Goal: Task Accomplishment & Management: Manage account settings

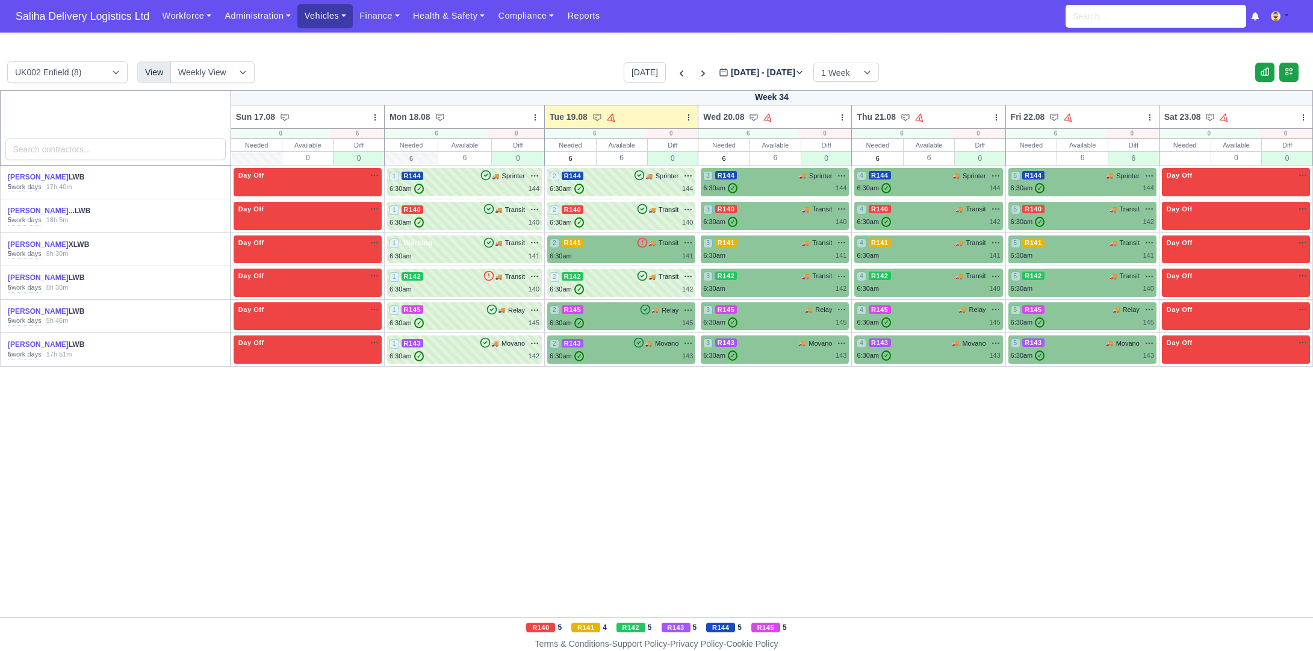
click at [332, 23] on link "Vehicles" at bounding box center [324, 15] width 55 height 23
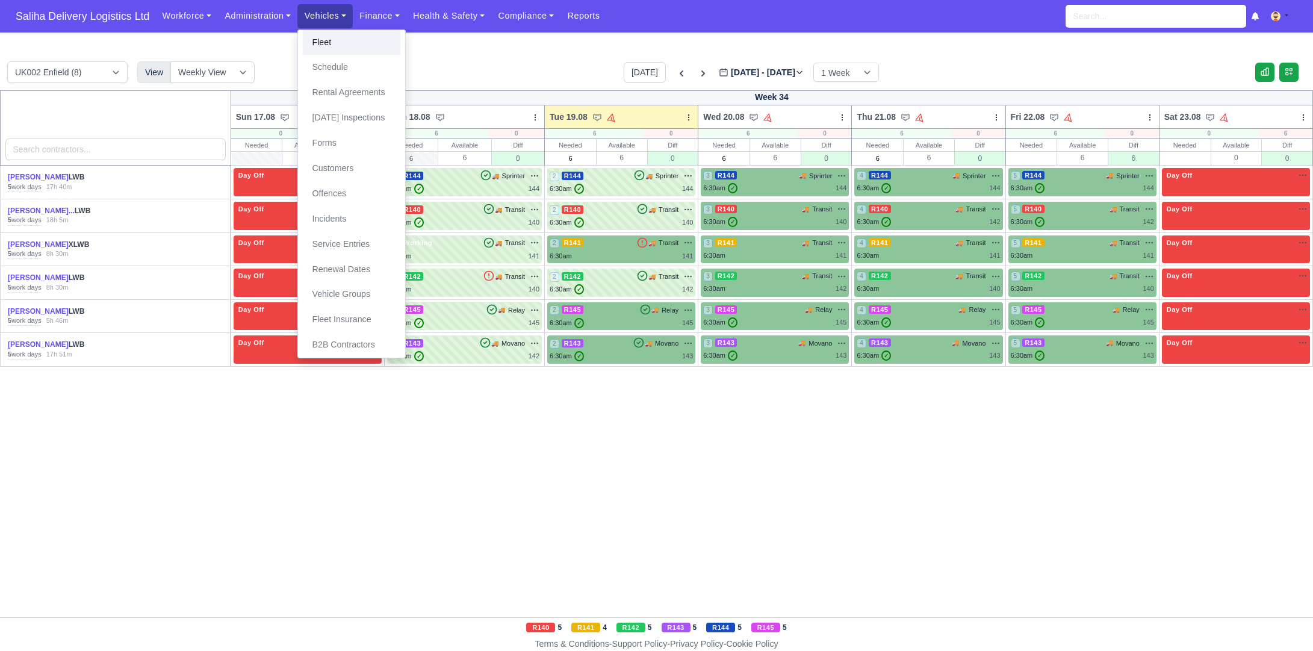
click at [346, 45] on link "Fleet" at bounding box center [352, 42] width 98 height 25
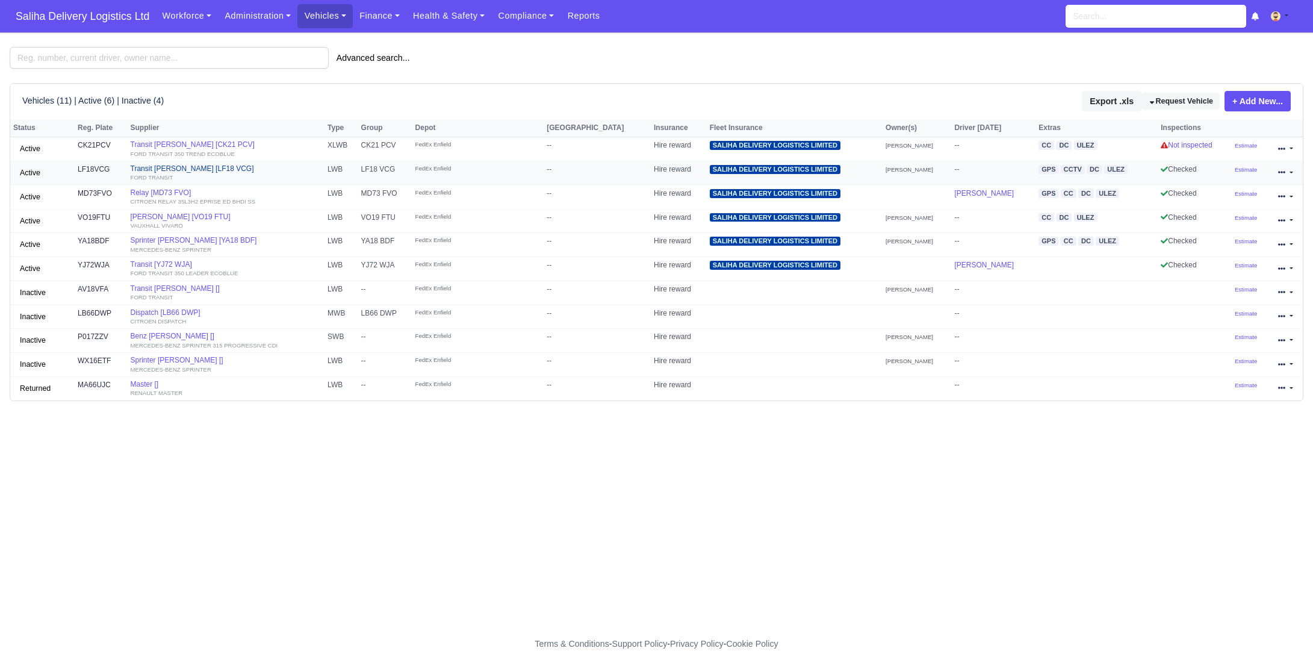
click at [201, 170] on link "Transit Lloyd Barwuah [LF18 VCG] FORD TRANSIT" at bounding box center [226, 172] width 191 height 17
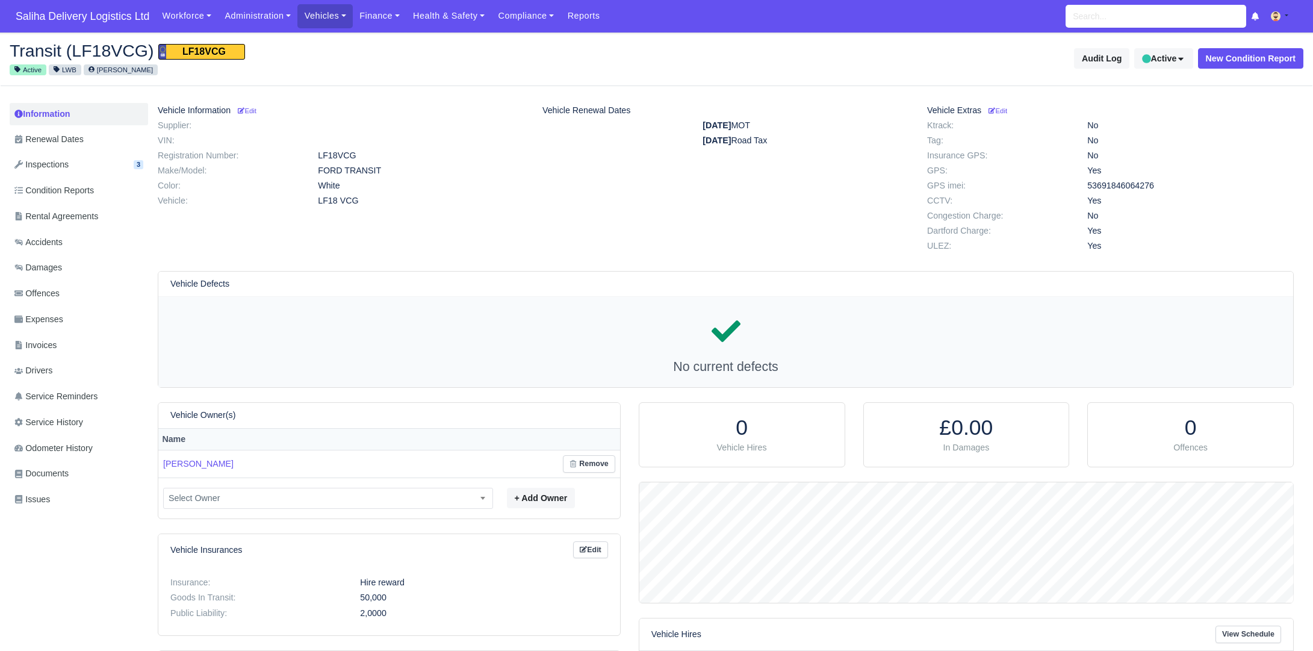
scroll to position [120, 654]
click at [257, 111] on small "Edit" at bounding box center [247, 110] width 19 height 7
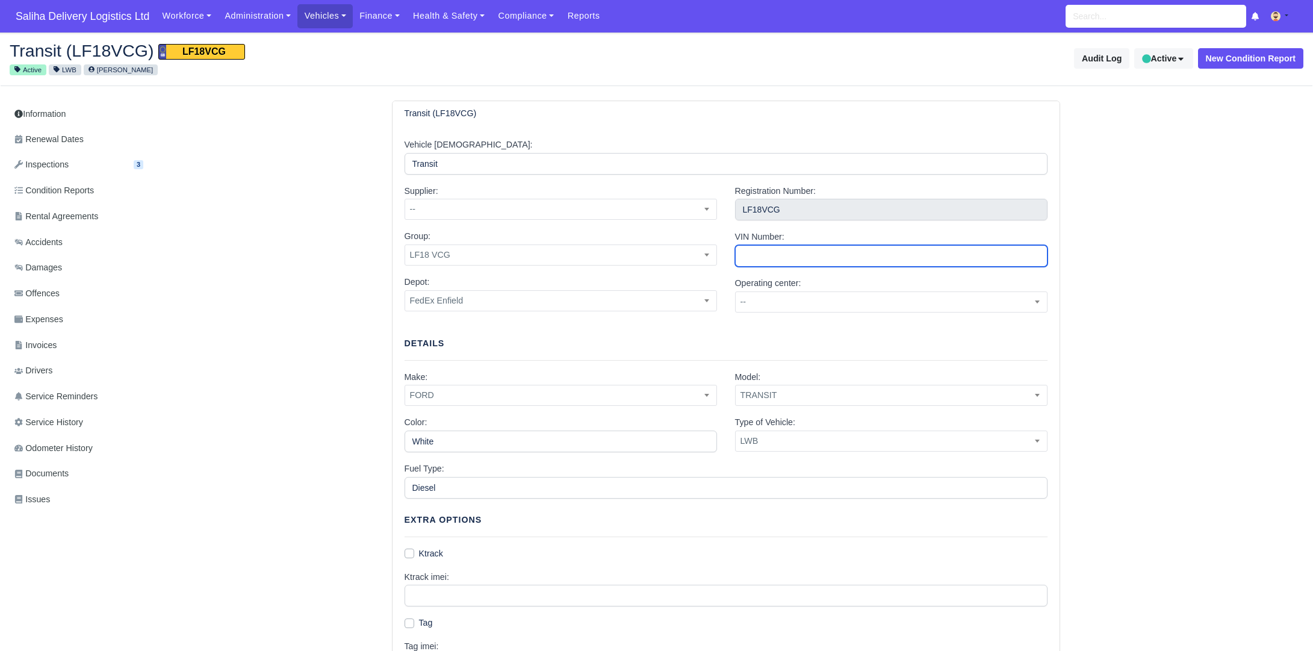
click at [844, 261] on input "VIN Number:" at bounding box center [891, 256] width 313 height 22
paste input "[VEHICLE_IDENTIFICATION_NUMBER]"
type input "WF0XXXTTGXHK88276"
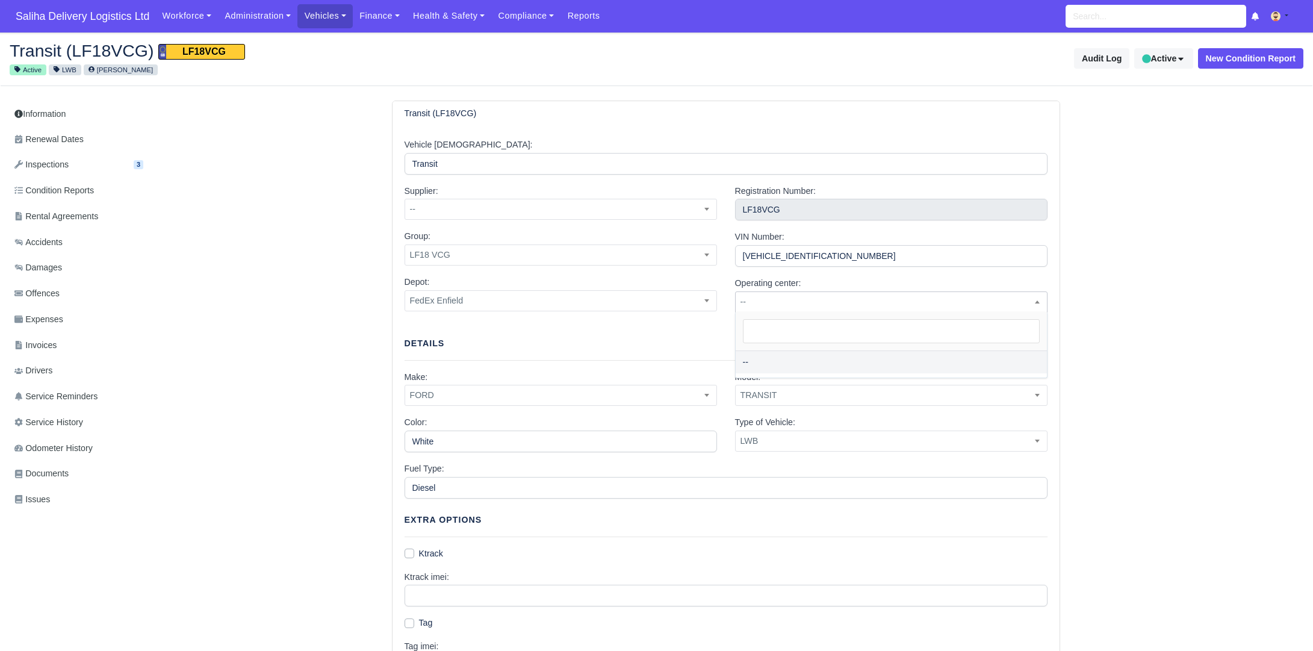
click at [811, 296] on span "--" at bounding box center [891, 301] width 311 height 15
click at [478, 210] on span "--" at bounding box center [560, 209] width 311 height 15
click at [1163, 164] on div "Transit (LF18VCG) Vehicle Alias: Transit Supplier: -- SDL SDL Services -- Group…" at bounding box center [726, 581] width 1156 height 960
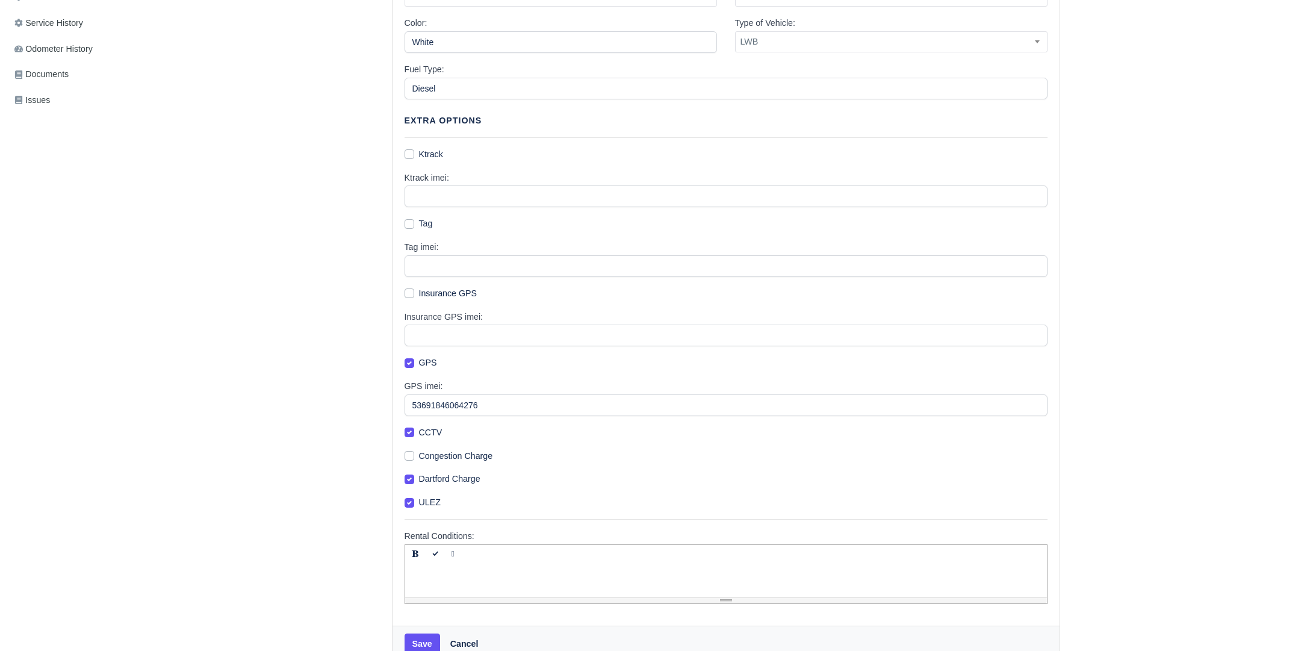
scroll to position [422, 0]
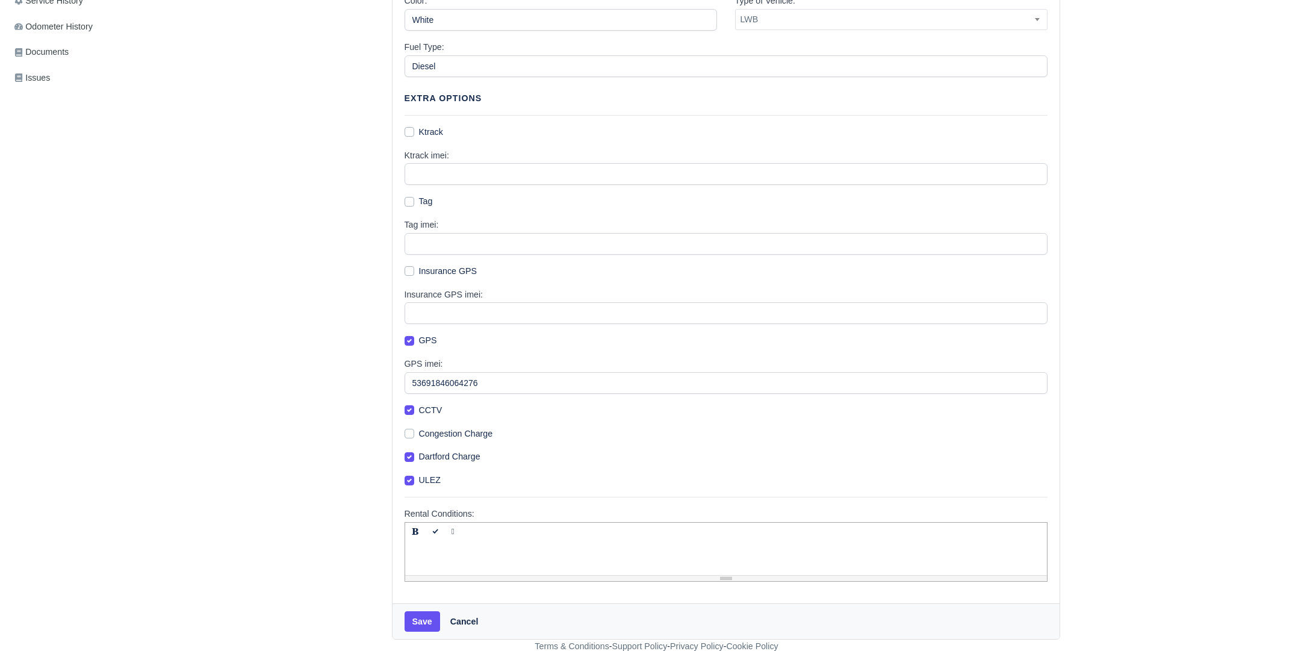
click at [419, 434] on label "Congestion Charge" at bounding box center [456, 434] width 74 height 14
click at [411, 434] on input "Congestion Charge" at bounding box center [410, 432] width 10 height 10
checkbox input "true"
click at [429, 614] on button "Save" at bounding box center [423, 621] width 36 height 20
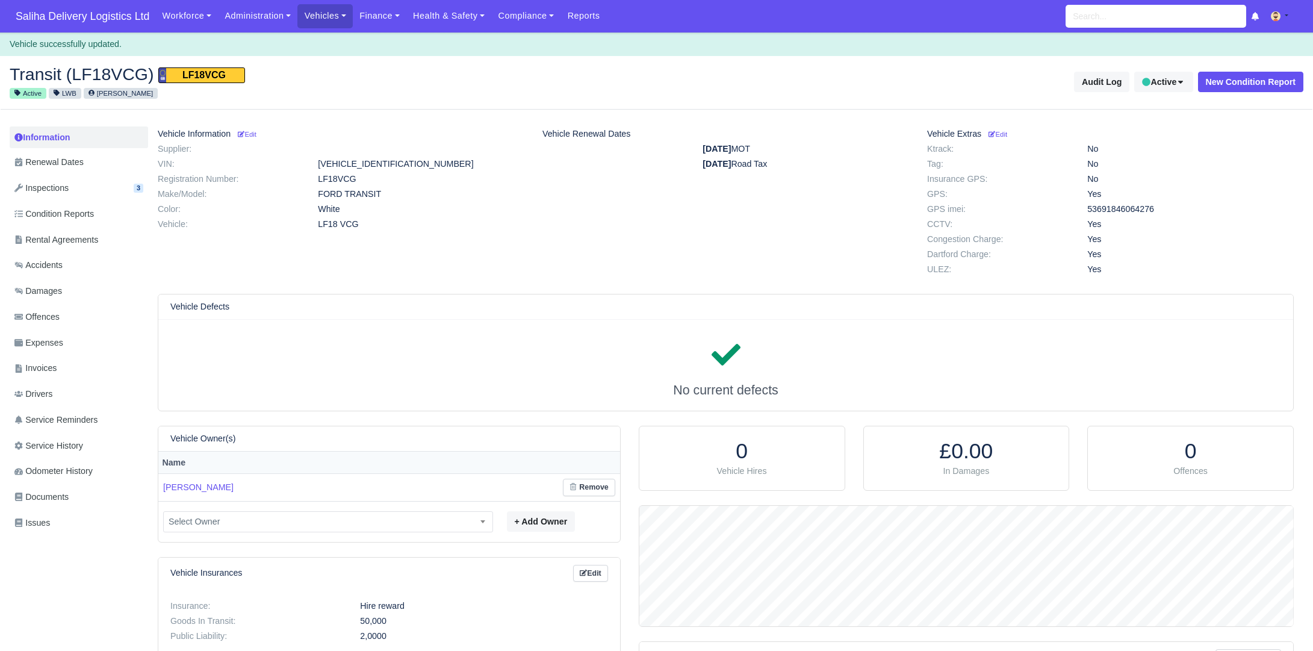
scroll to position [120, 654]
click at [126, 17] on span "Saliha Delivery Logistics Ltd" at bounding box center [83, 16] width 146 height 24
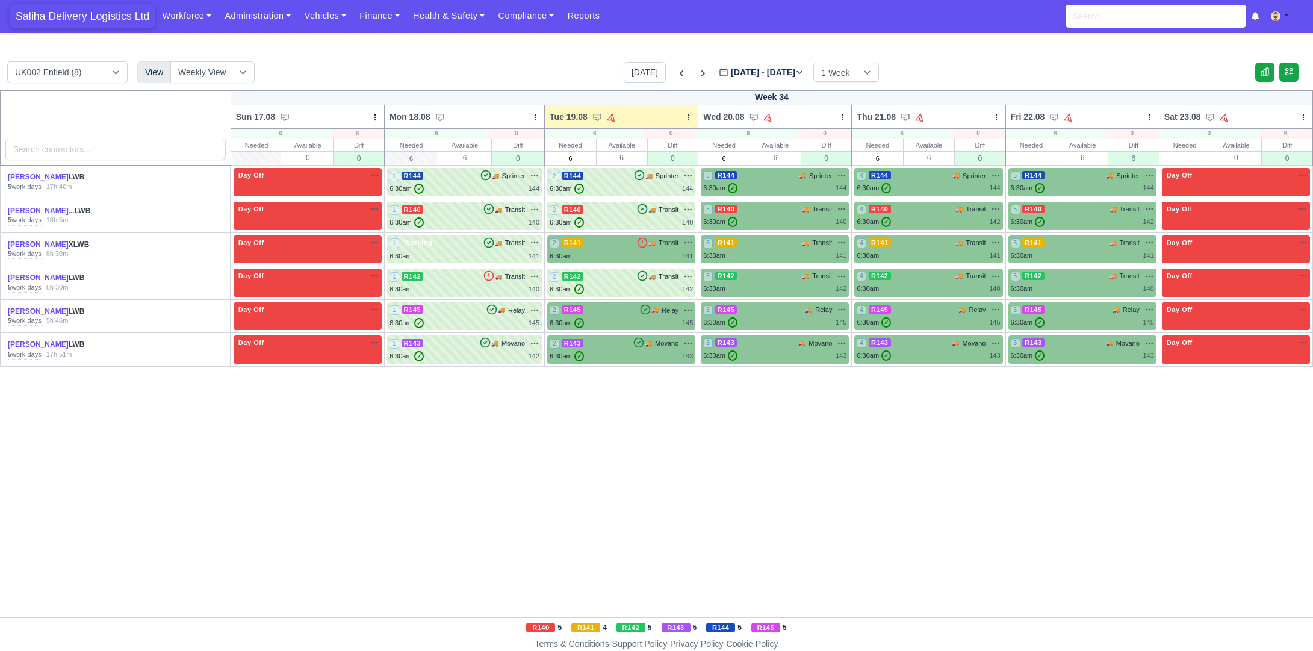
click at [114, 21] on span "Saliha Delivery Logistics Ltd" at bounding box center [83, 16] width 146 height 24
click at [610, 316] on div "2 R145 🚚 Relay" at bounding box center [621, 316] width 143 height 23
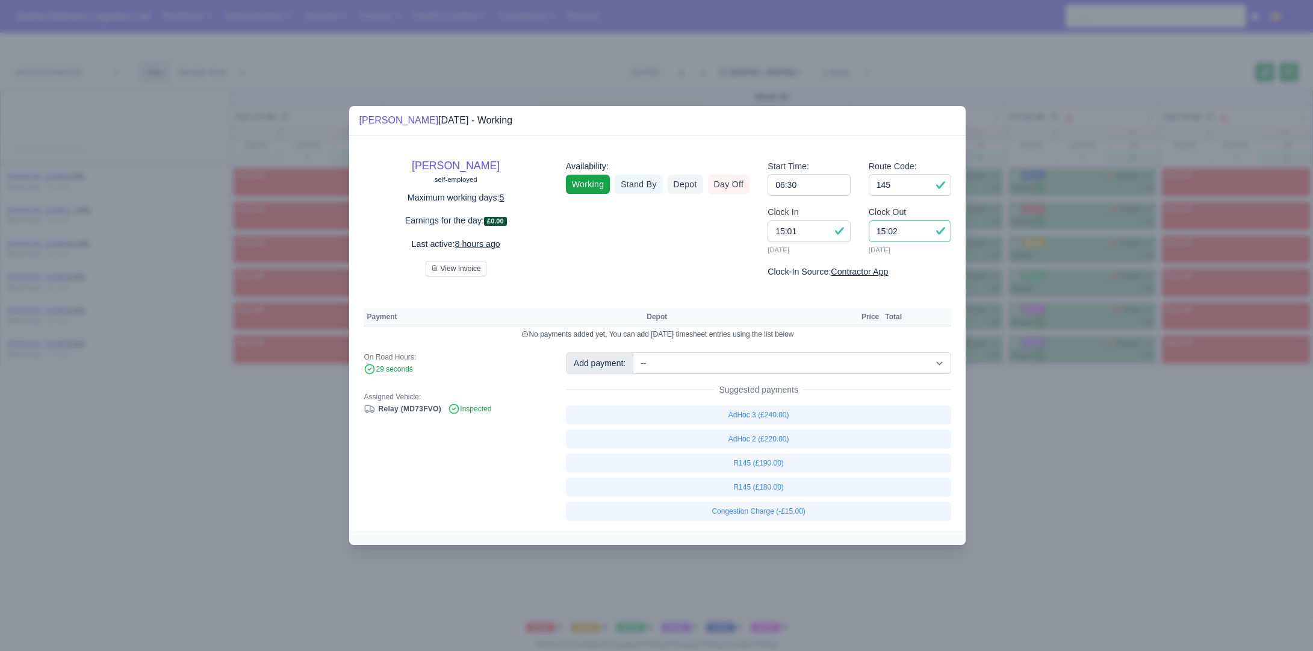
click at [905, 235] on input "15:02" at bounding box center [910, 231] width 83 height 22
type input "15:00"
click at [775, 485] on link "R145 (£180.00)" at bounding box center [759, 487] width 386 height 19
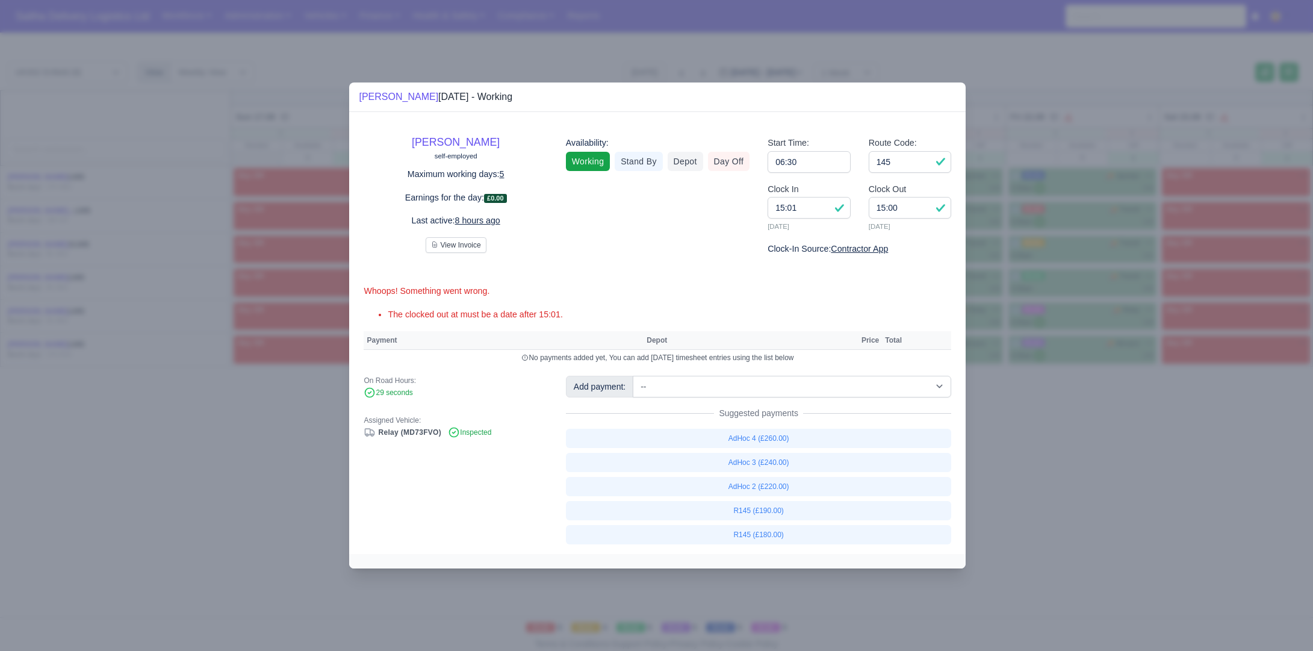
select select "1"
click at [1012, 475] on div at bounding box center [656, 325] width 1313 height 651
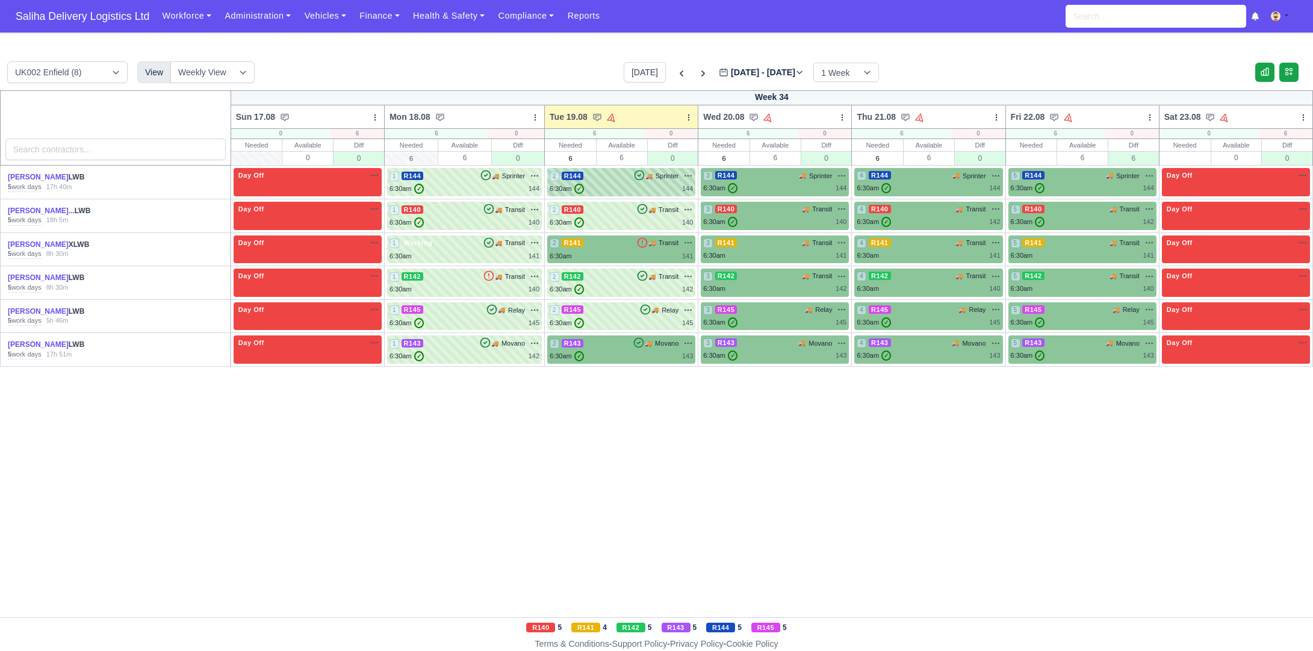
click at [625, 179] on div "2 R144 🚚 Sprinter" at bounding box center [621, 175] width 143 height 11
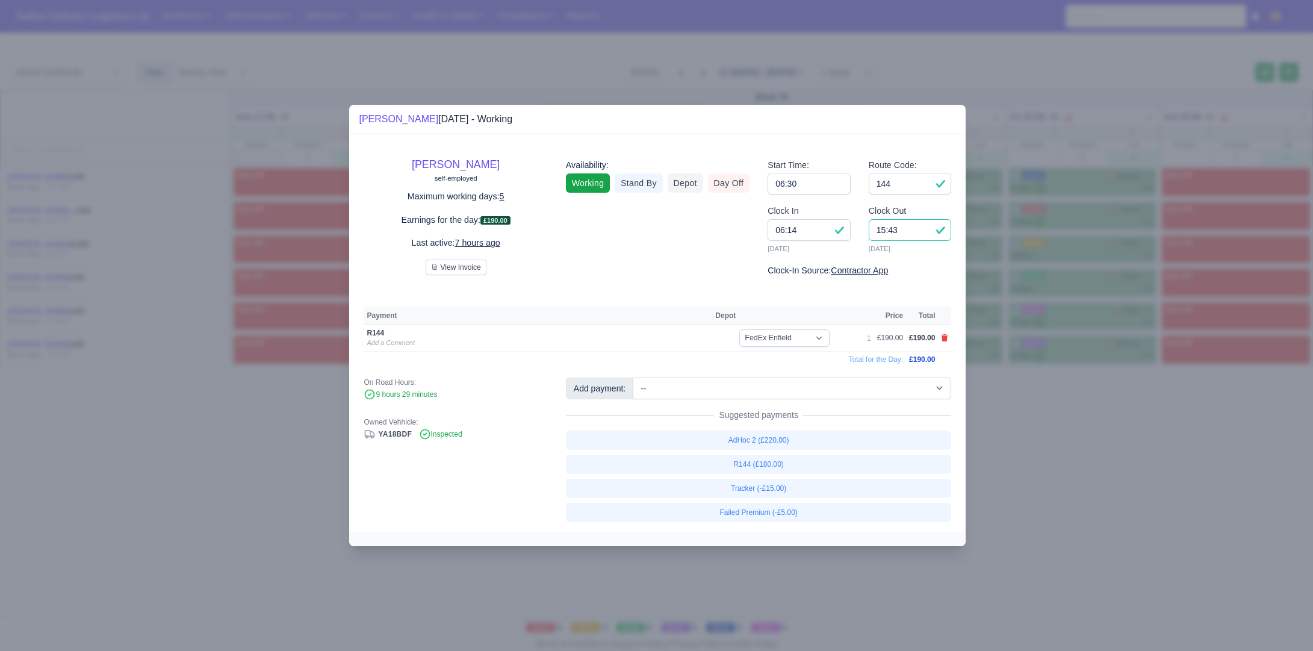
click at [913, 236] on input "15:43" at bounding box center [910, 230] width 83 height 22
type input "15:10"
click at [947, 338] on icon at bounding box center [945, 337] width 7 height 7
select select
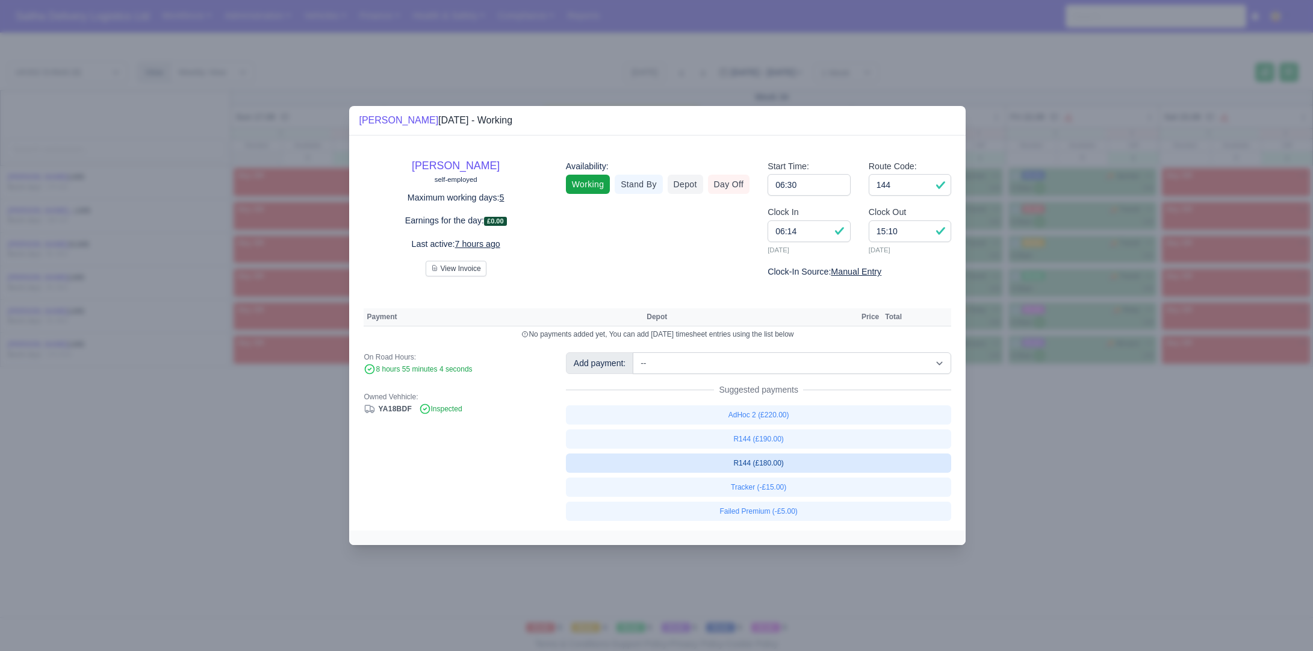
click at [756, 459] on link "R144 (£180.00)" at bounding box center [759, 462] width 386 height 19
select select "1"
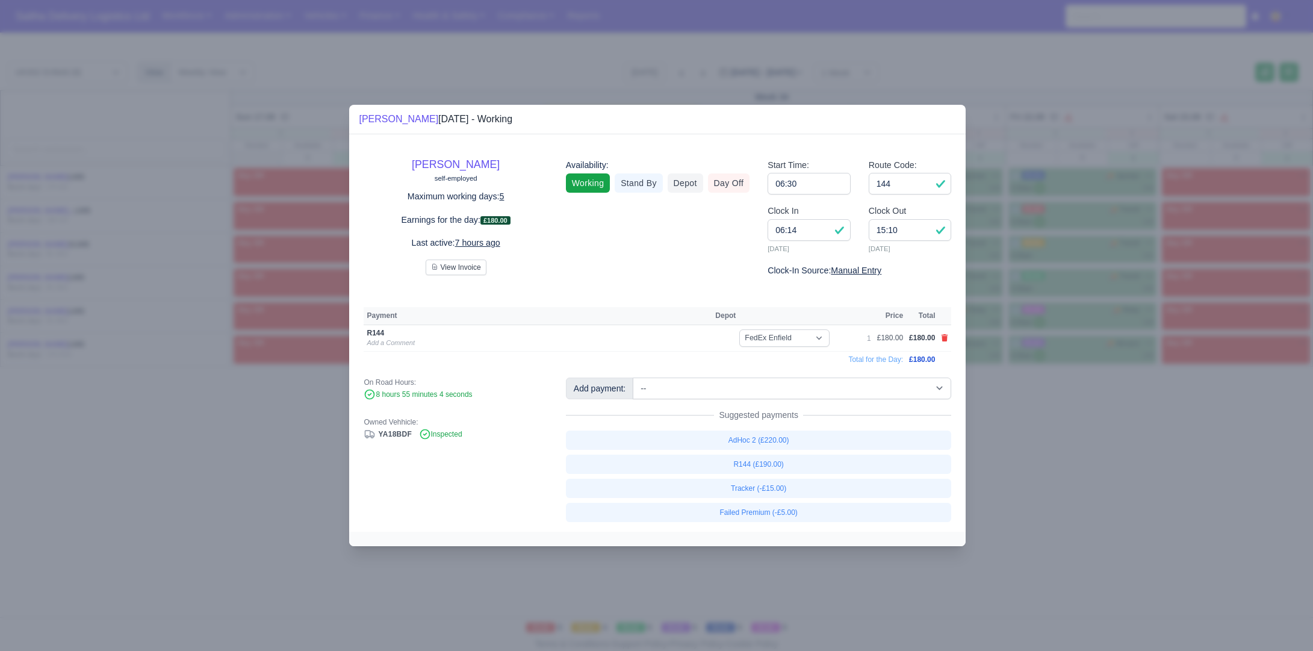
drag, startPoint x: 1062, startPoint y: 477, endPoint x: 608, endPoint y: 211, distance: 526.0
click at [1022, 455] on div at bounding box center [656, 325] width 1313 height 651
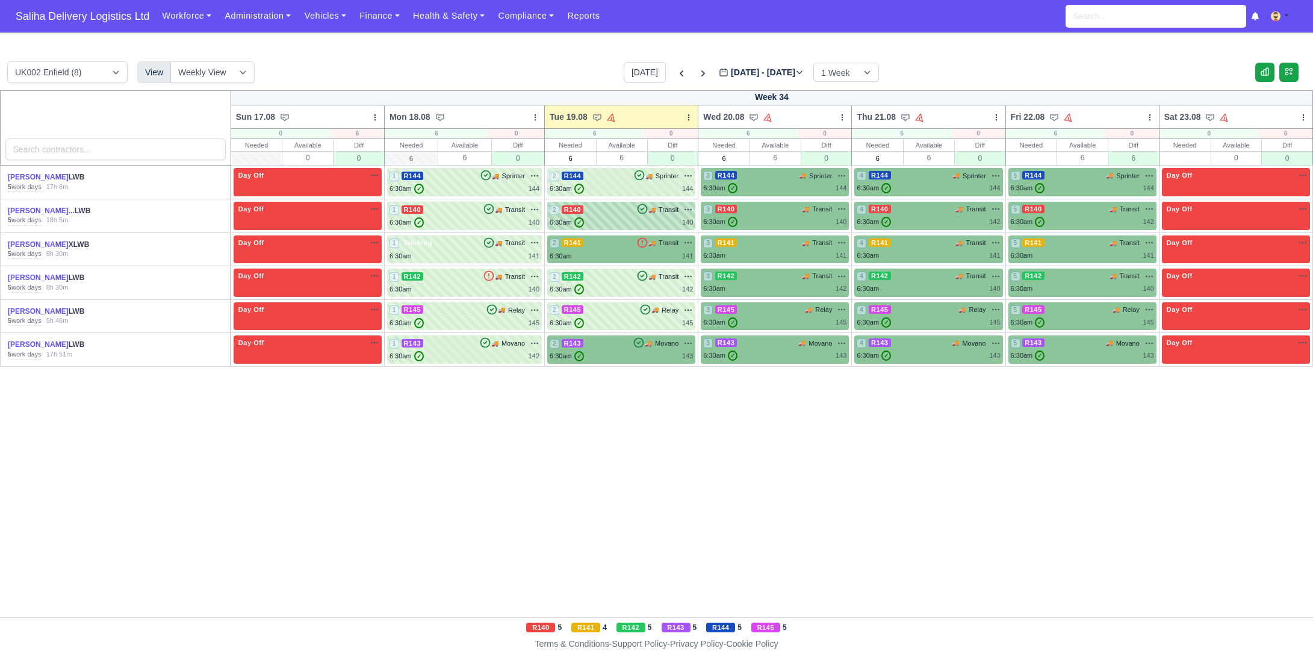
click at [640, 218] on div "6:30am ✓ 140" at bounding box center [621, 222] width 143 height 10
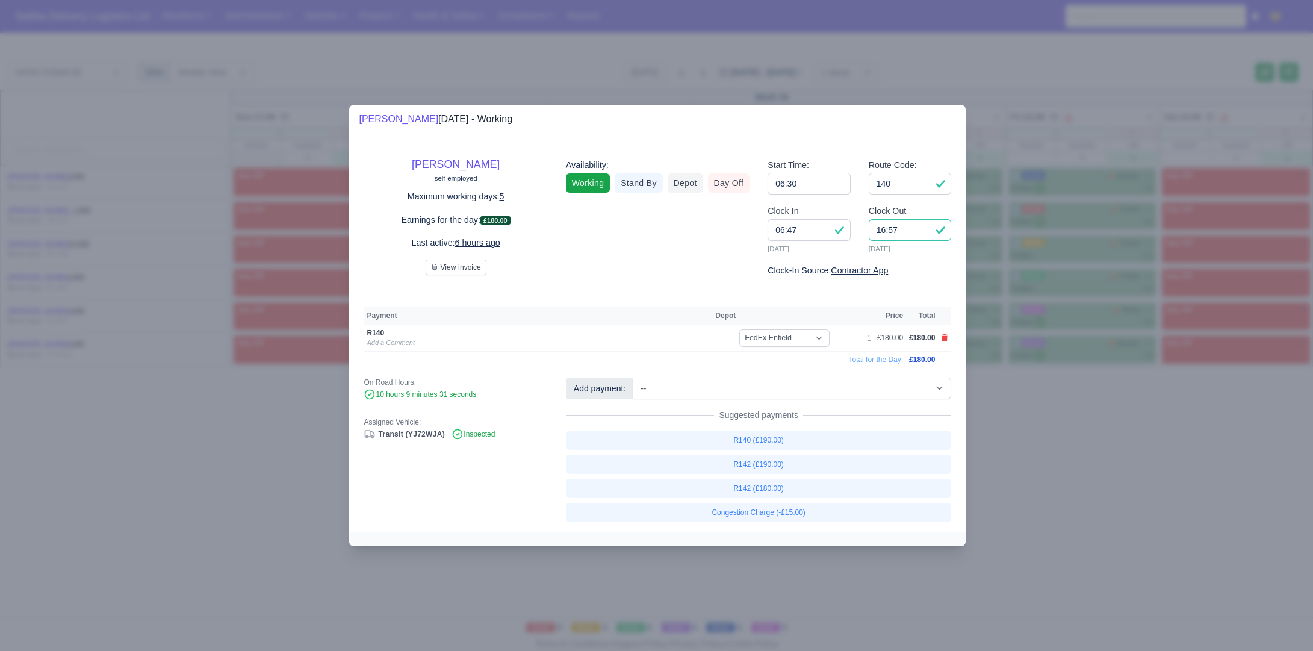
click at [914, 232] on input "16:57" at bounding box center [910, 230] width 83 height 22
type input "16:00"
drag, startPoint x: 1086, startPoint y: 470, endPoint x: 1080, endPoint y: 467, distance: 7.0
click at [1086, 470] on div at bounding box center [656, 325] width 1313 height 651
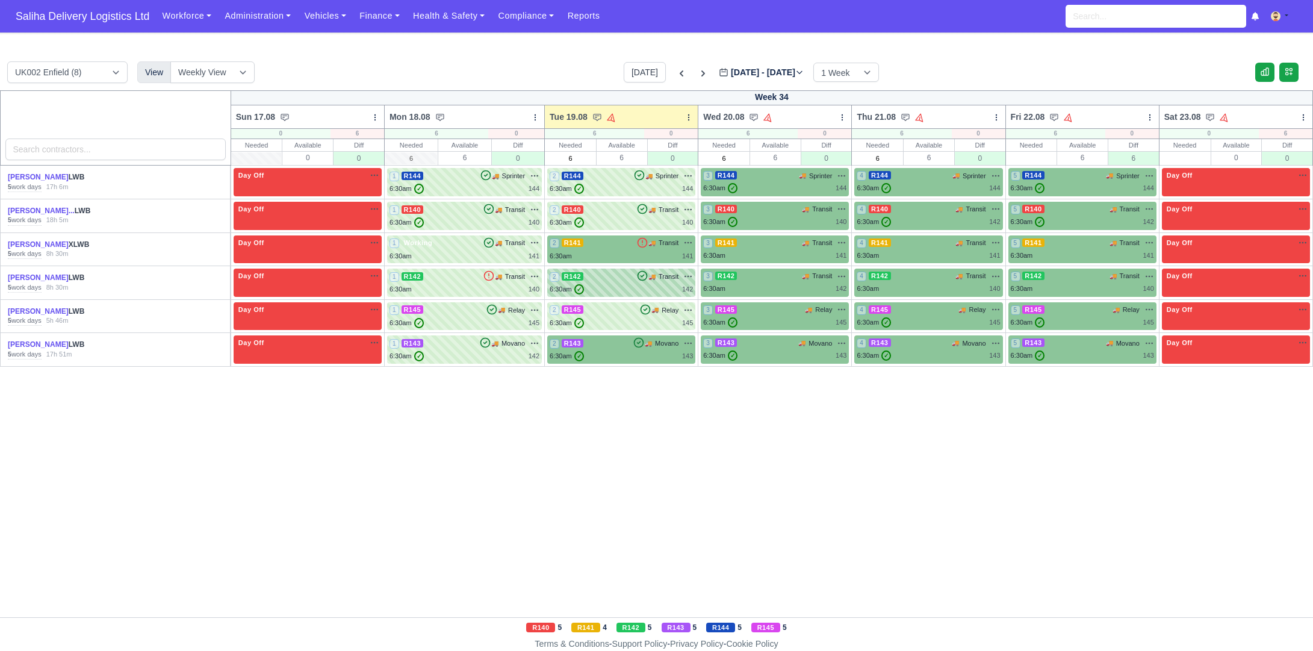
click at [615, 277] on div "2 R142 🚚 Transit" at bounding box center [621, 276] width 143 height 11
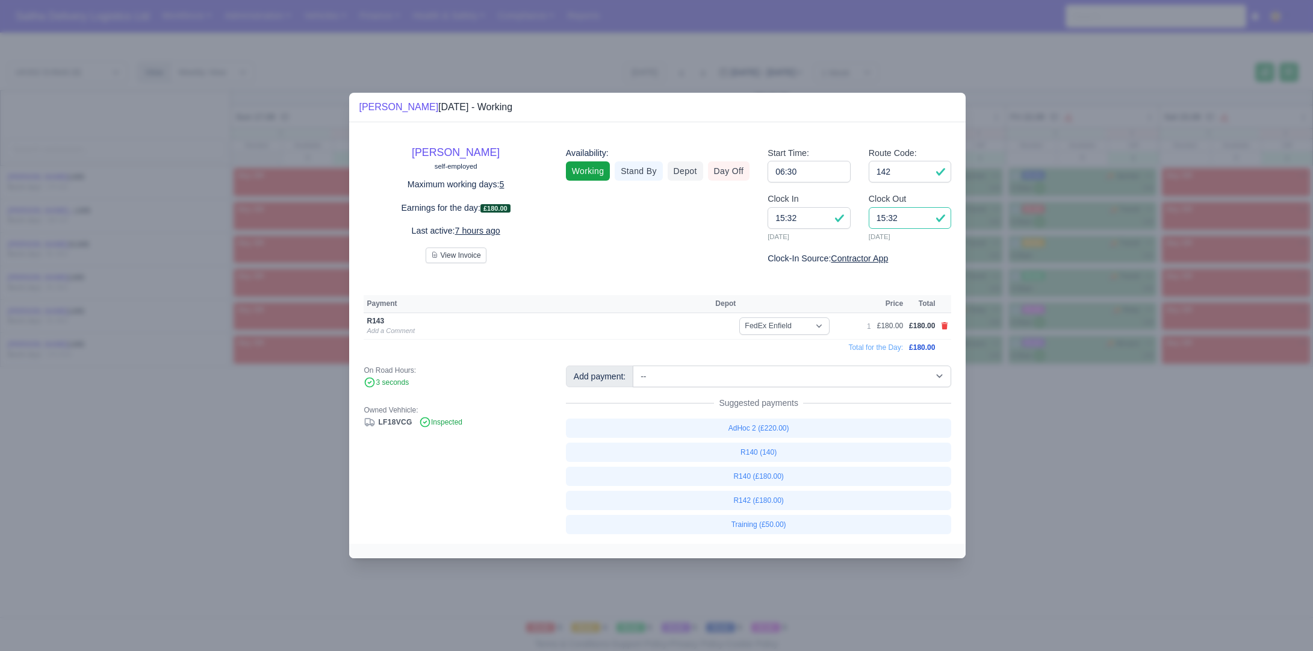
click at [903, 220] on input "15:32" at bounding box center [910, 218] width 83 height 22
type input "1"
type input "14:40"
click at [903, 170] on input "142" at bounding box center [910, 172] width 83 height 22
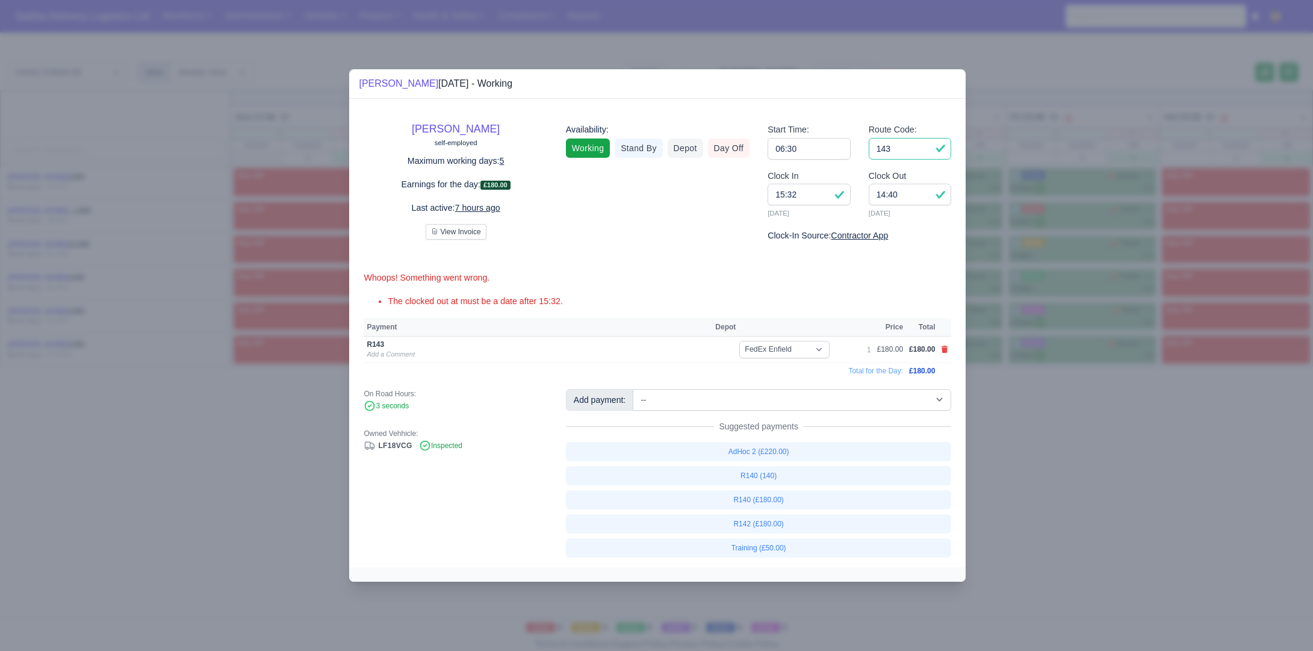
type input "143"
drag, startPoint x: 1012, startPoint y: 415, endPoint x: 586, endPoint y: 137, distance: 508.7
click at [1012, 414] on div at bounding box center [656, 325] width 1313 height 651
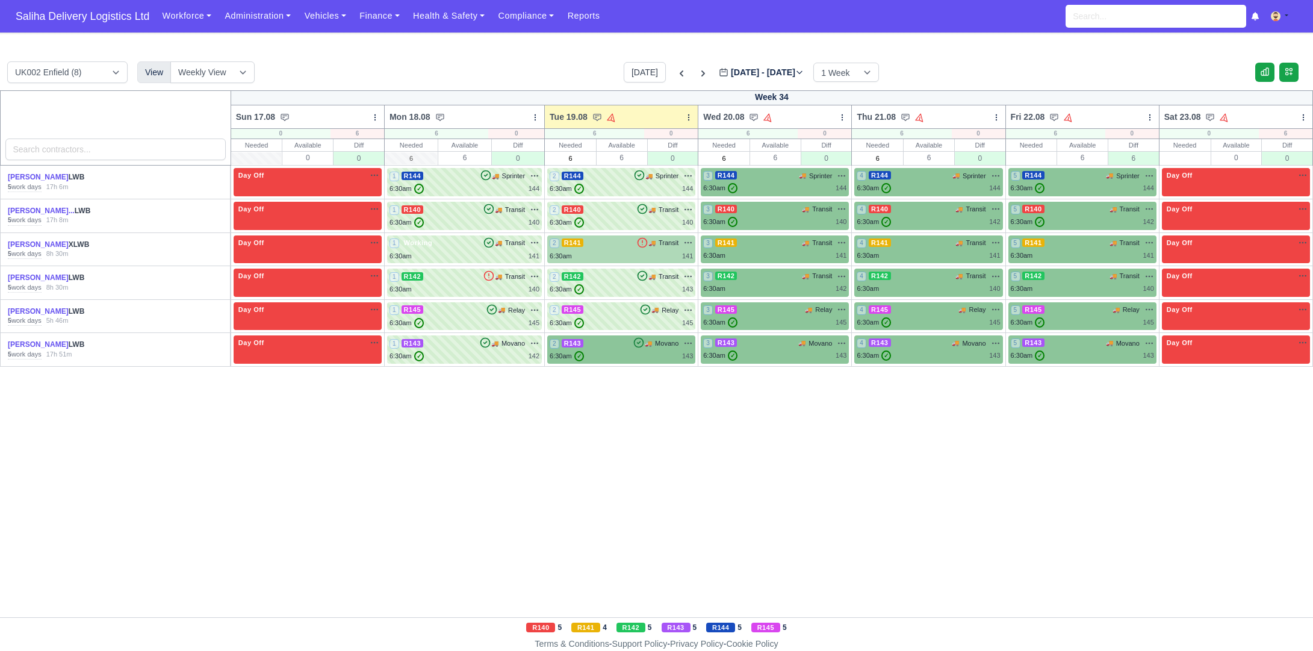
click at [627, 257] on div "6:30am 141" at bounding box center [621, 256] width 143 height 10
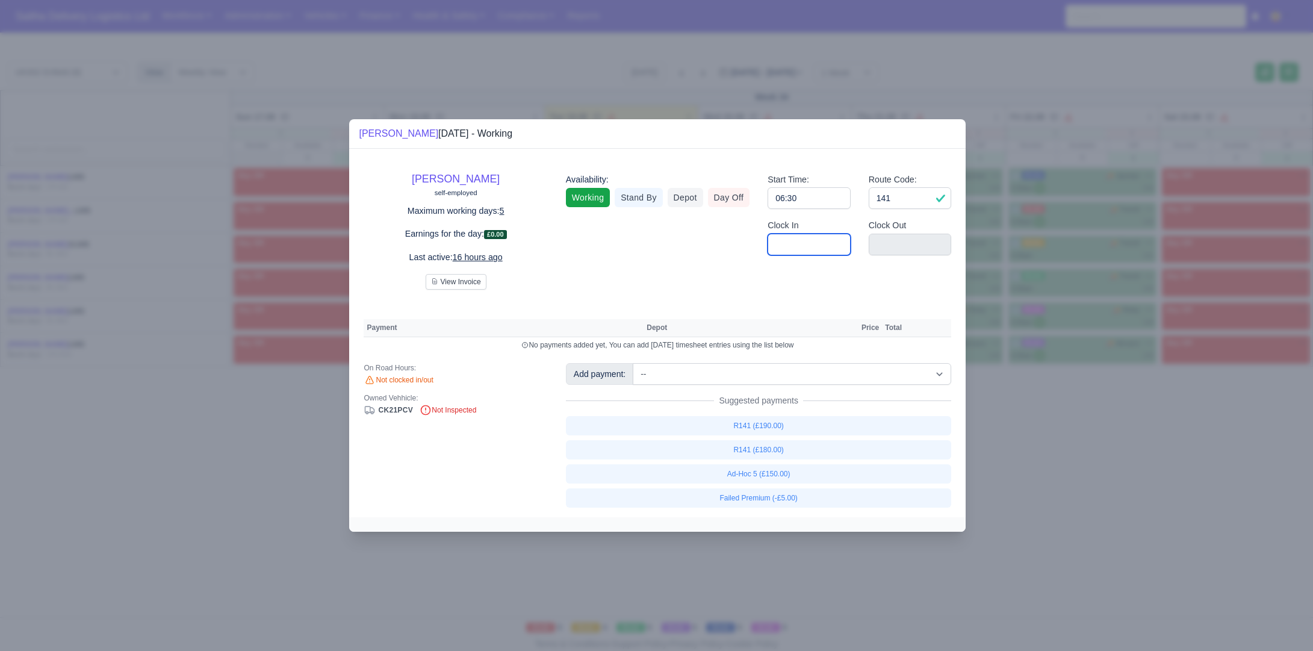
drag, startPoint x: 825, startPoint y: 242, endPoint x: 828, endPoint y: 251, distance: 9.5
click at [825, 243] on input "Clock In" at bounding box center [809, 245] width 83 height 22
type input "06:30"
click at [897, 244] on input "Clock Out" at bounding box center [910, 245] width 83 height 22
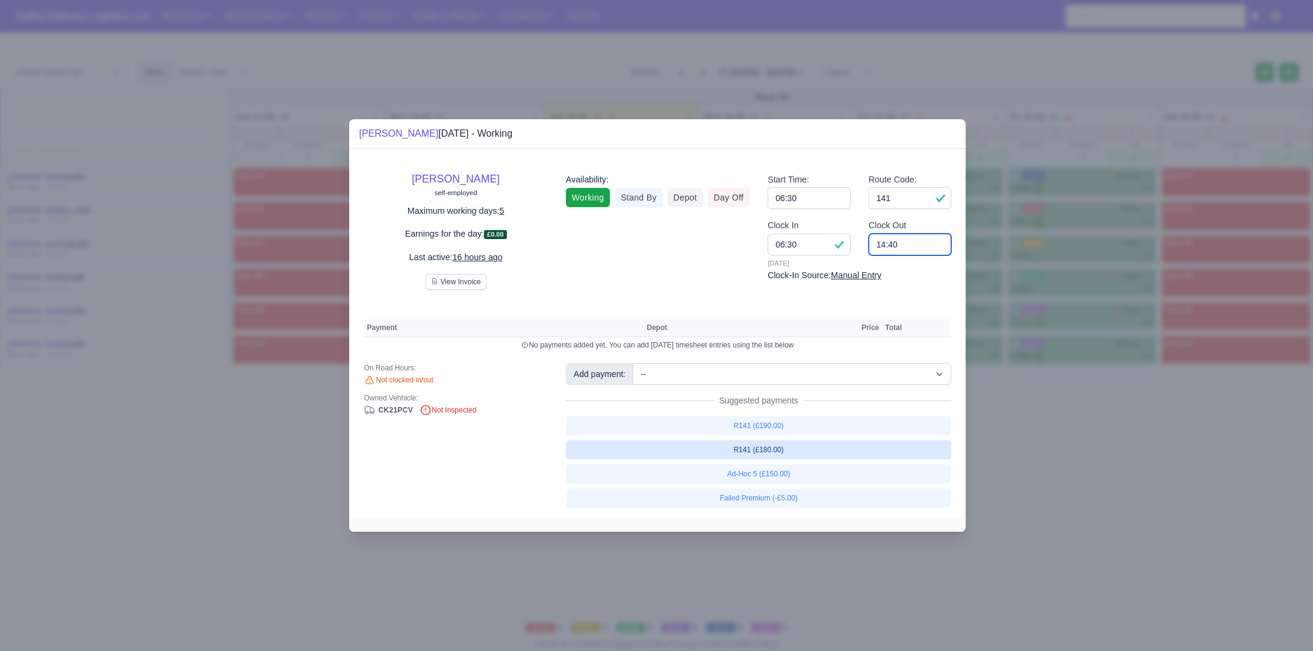
type input "14:40"
click at [771, 451] on link "R141 (£180.00)" at bounding box center [759, 449] width 386 height 19
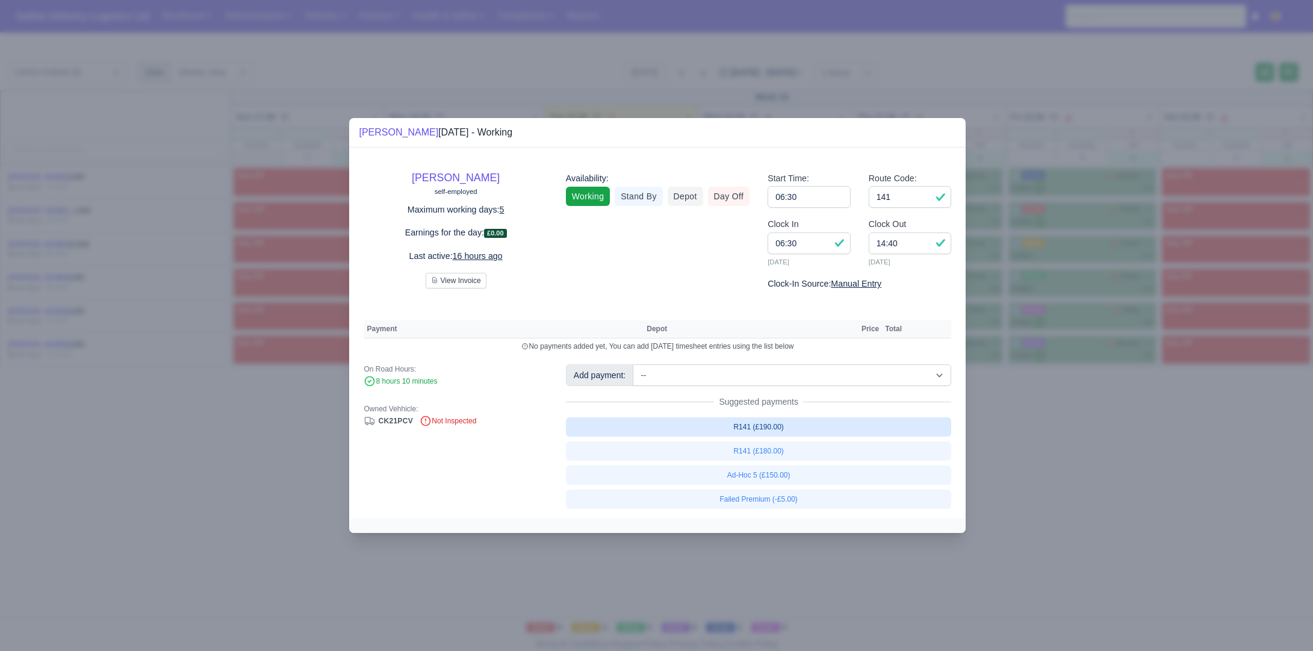
select select "1"
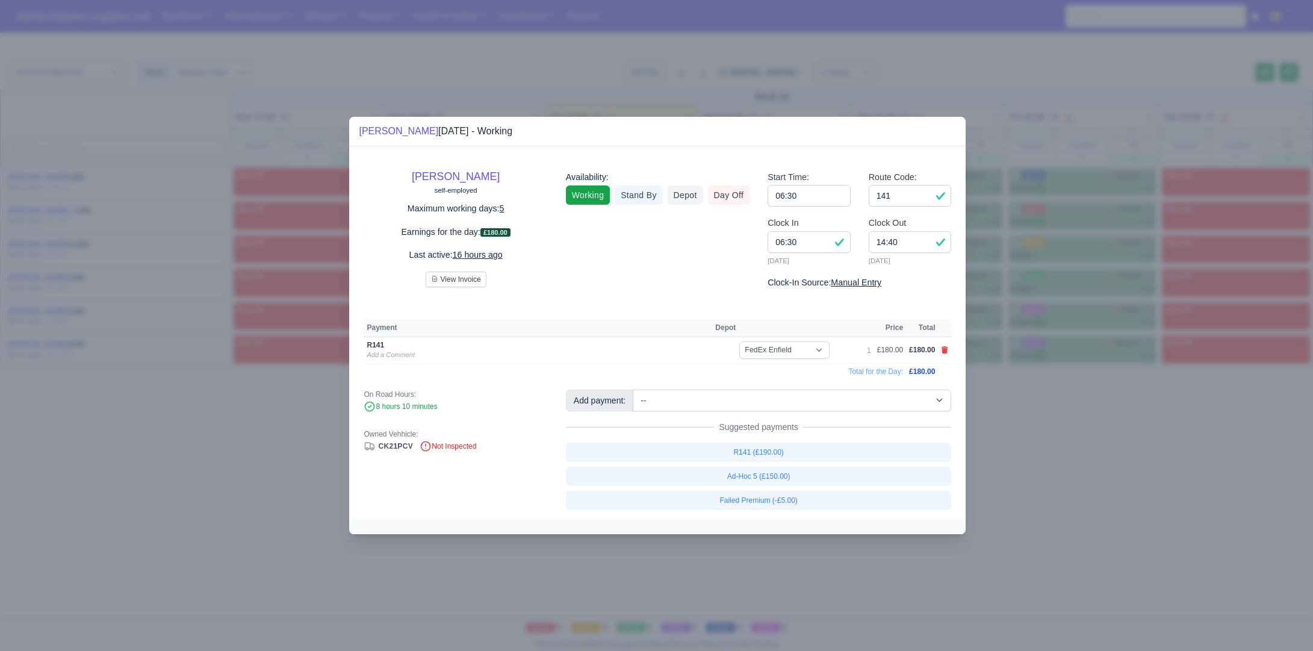
drag, startPoint x: 1039, startPoint y: 465, endPoint x: 1031, endPoint y: 455, distance: 12.8
click at [1039, 464] on div at bounding box center [656, 325] width 1313 height 651
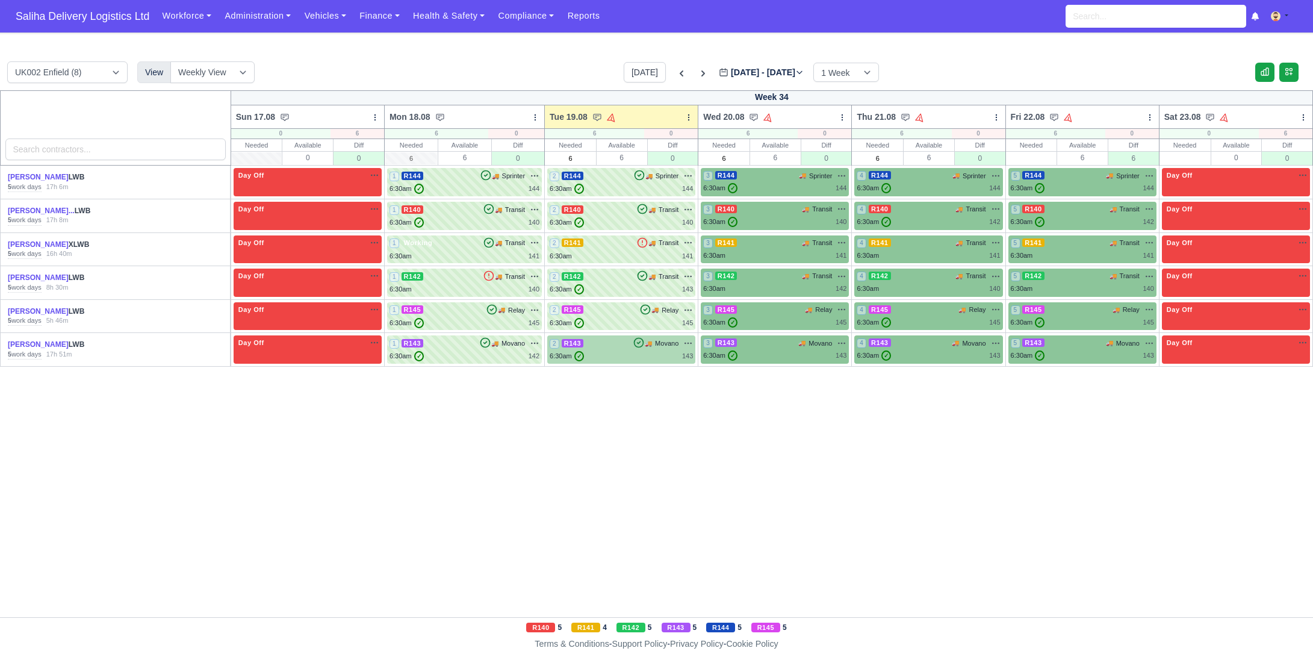
click at [646, 362] on div "2 R143 🚚" at bounding box center [621, 349] width 148 height 28
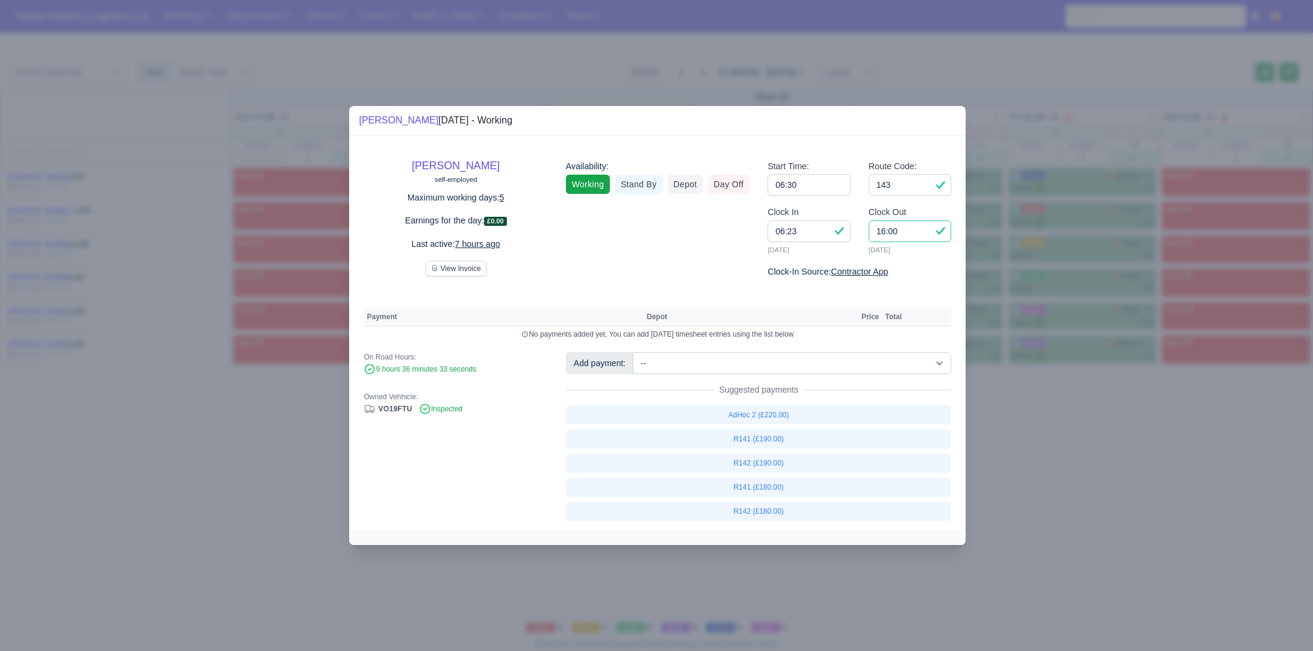
click at [902, 236] on input "16:00" at bounding box center [910, 231] width 83 height 22
type input "1"
type input "15:00"
click at [900, 185] on input "143" at bounding box center [910, 185] width 83 height 22
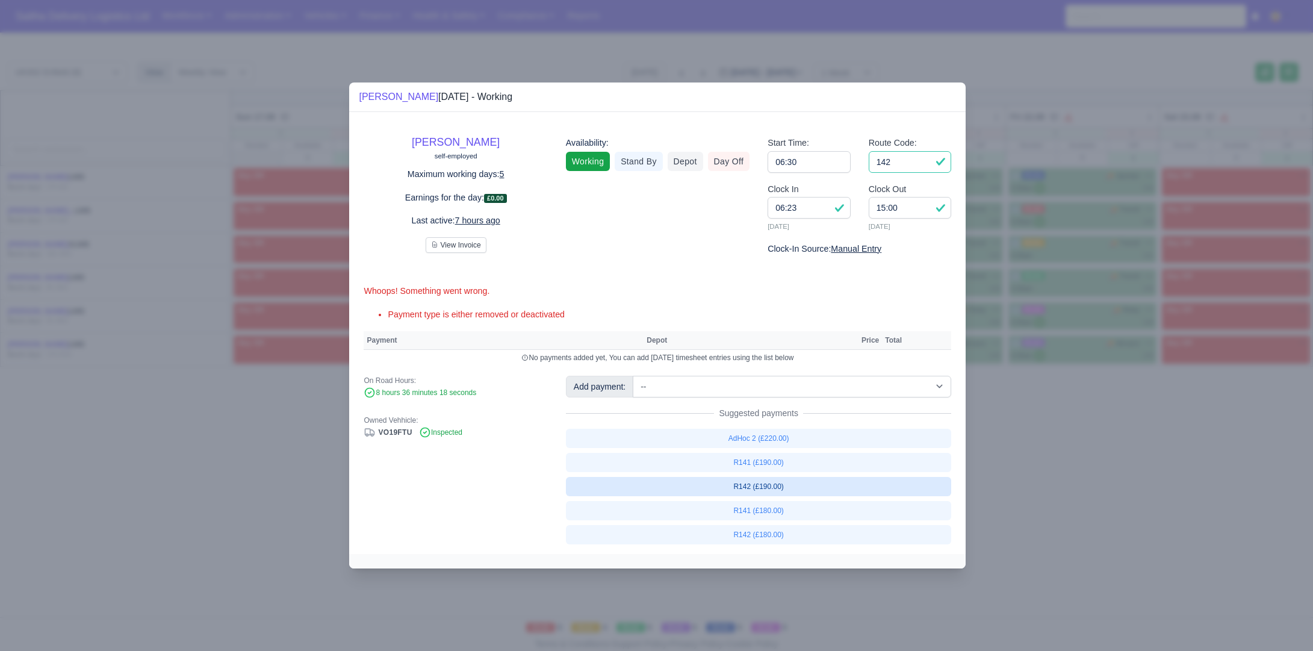
type input "142"
click at [770, 488] on link "R142 (£190.00)" at bounding box center [759, 486] width 386 height 19
select select "1"
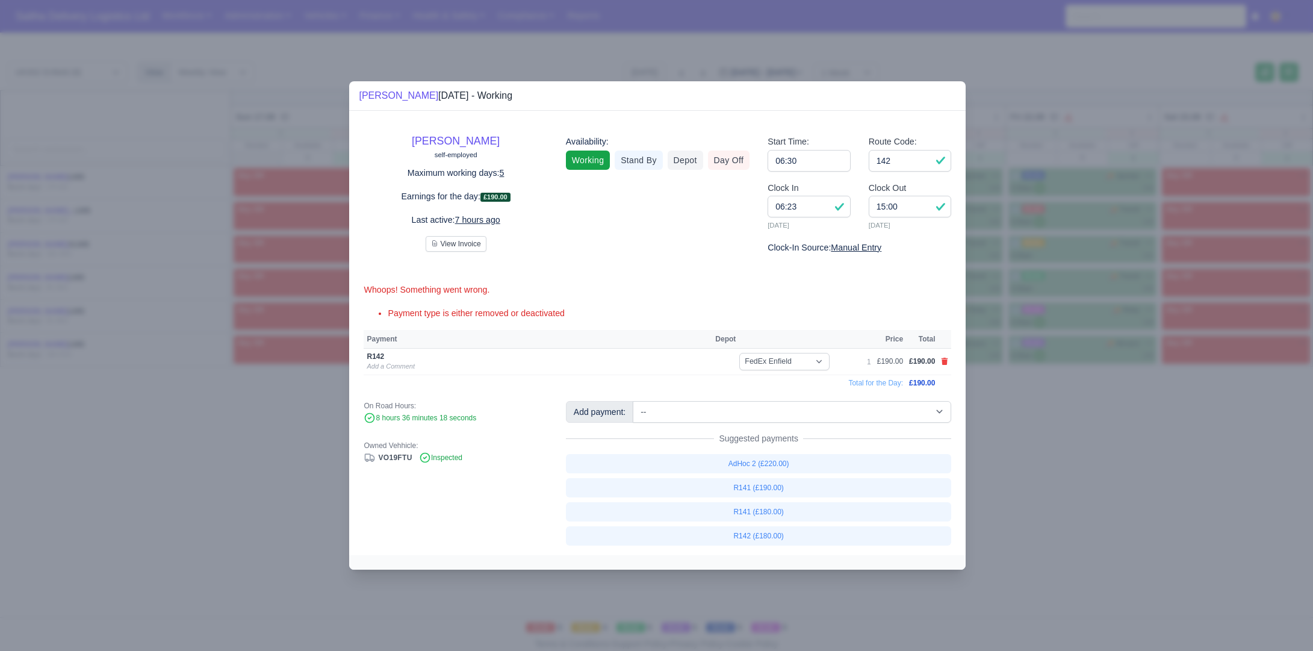
click at [1054, 474] on div at bounding box center [656, 325] width 1313 height 651
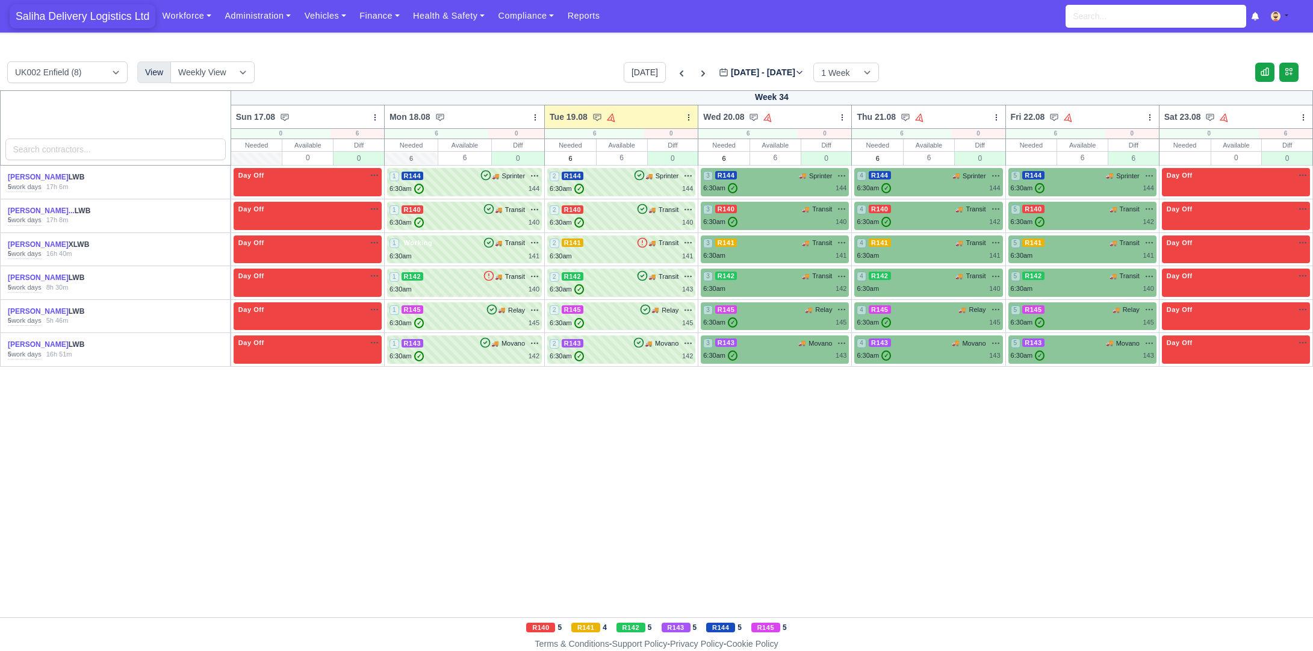
click at [75, 22] on span "Saliha Delivery Logistics Ltd" at bounding box center [83, 16] width 146 height 24
click at [637, 178] on icon at bounding box center [639, 175] width 12 height 12
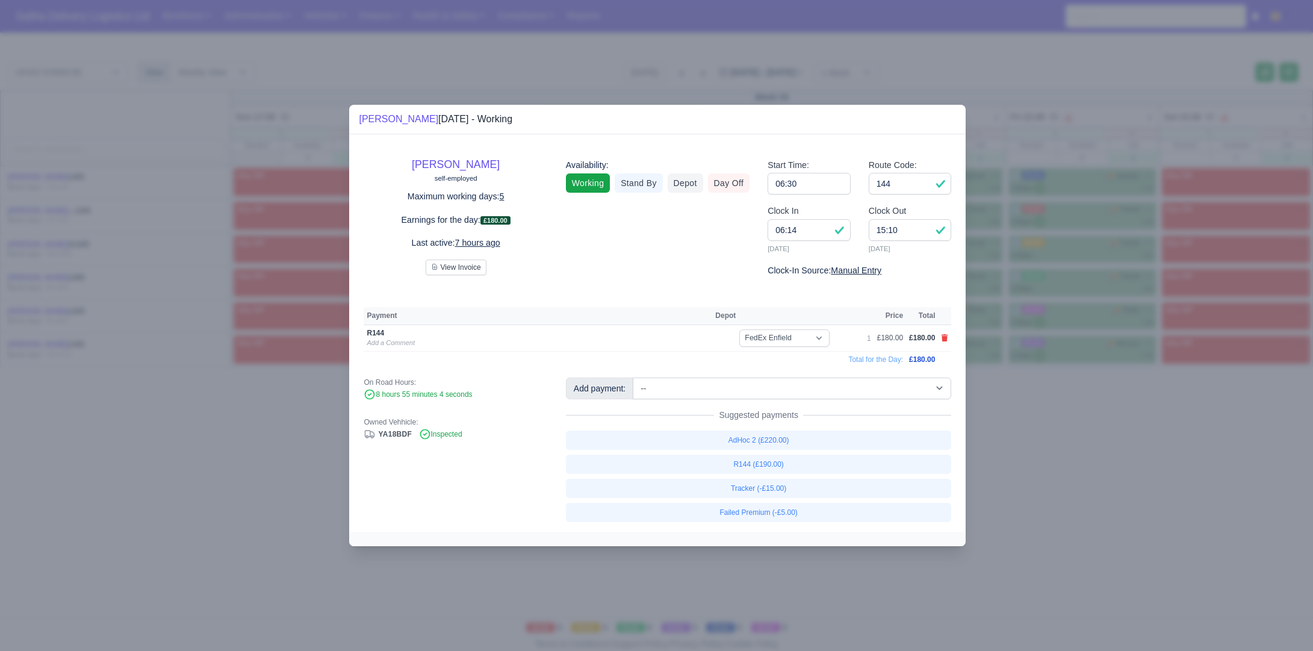
click at [1109, 447] on div at bounding box center [656, 325] width 1313 height 651
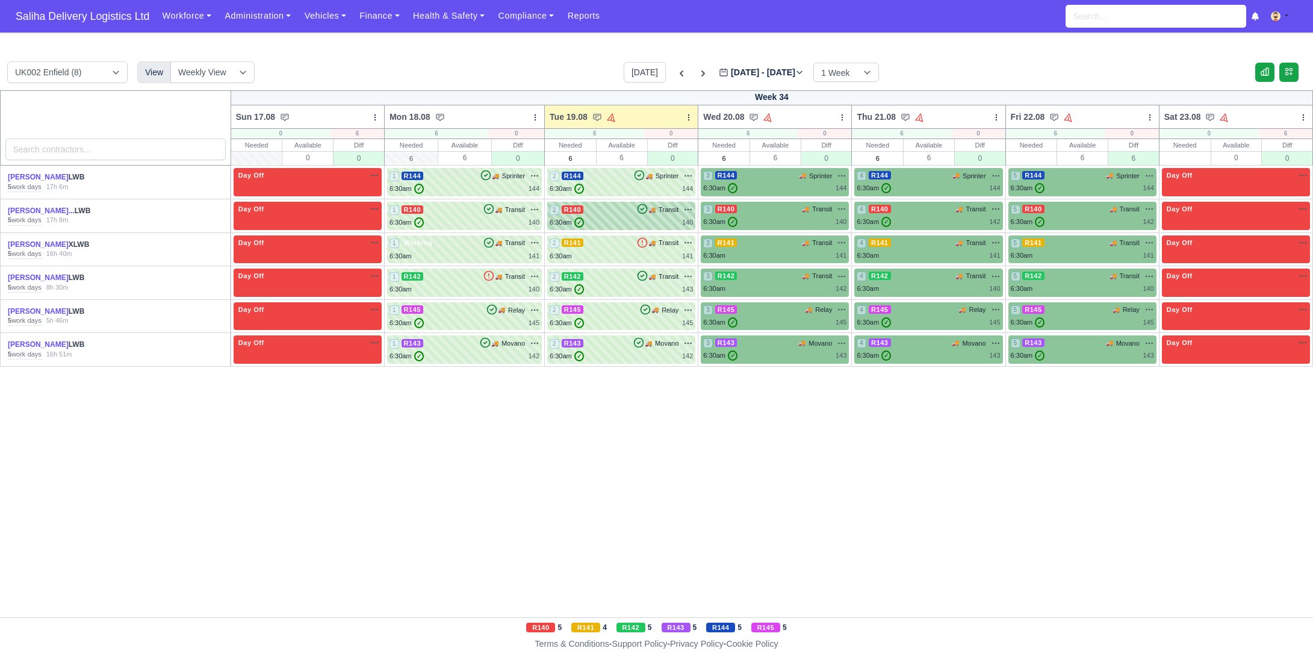
click at [623, 220] on div "6:30am ✓ 140" at bounding box center [621, 222] width 143 height 10
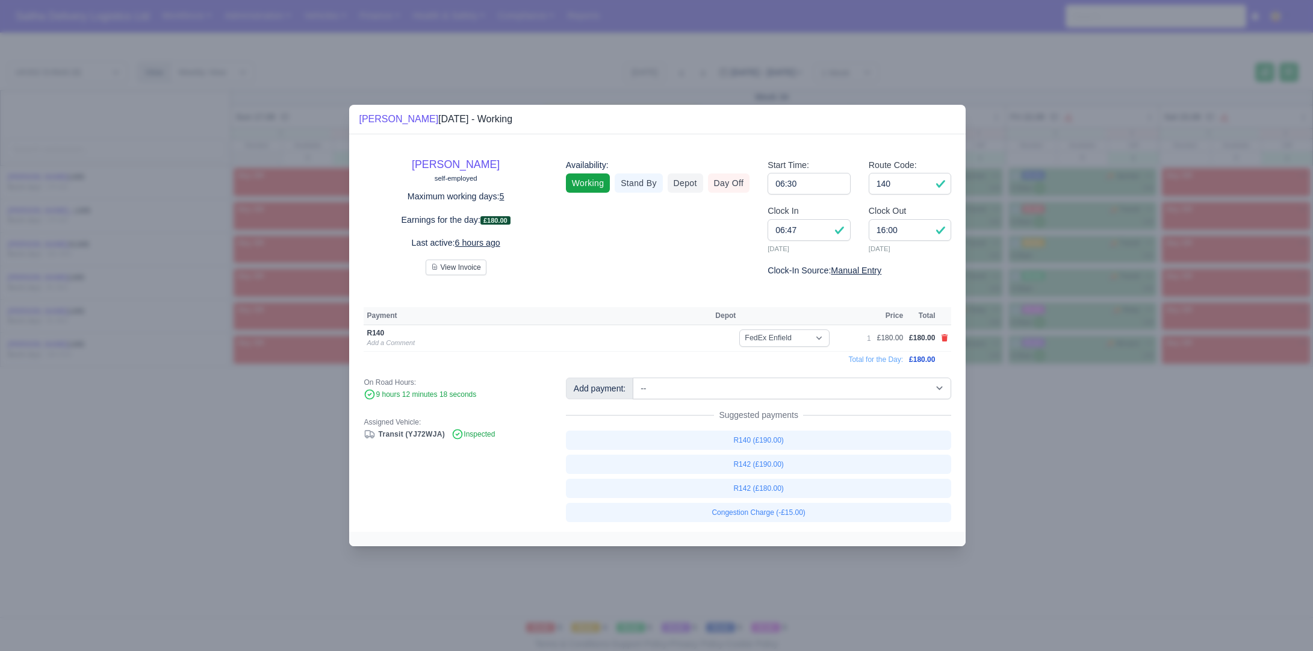
drag, startPoint x: 1086, startPoint y: 459, endPoint x: 1064, endPoint y: 446, distance: 26.2
click at [1085, 459] on div at bounding box center [656, 325] width 1313 height 651
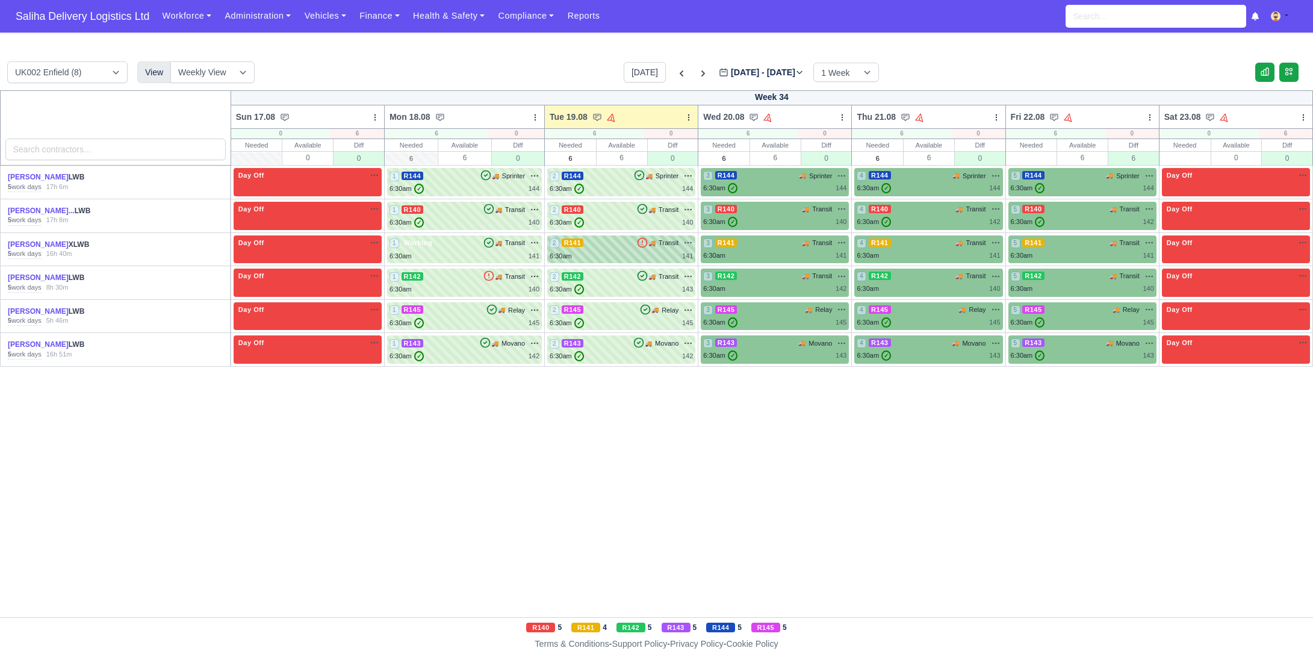
click at [636, 249] on div "2 R141 🚚 Transit" at bounding box center [621, 249] width 143 height 23
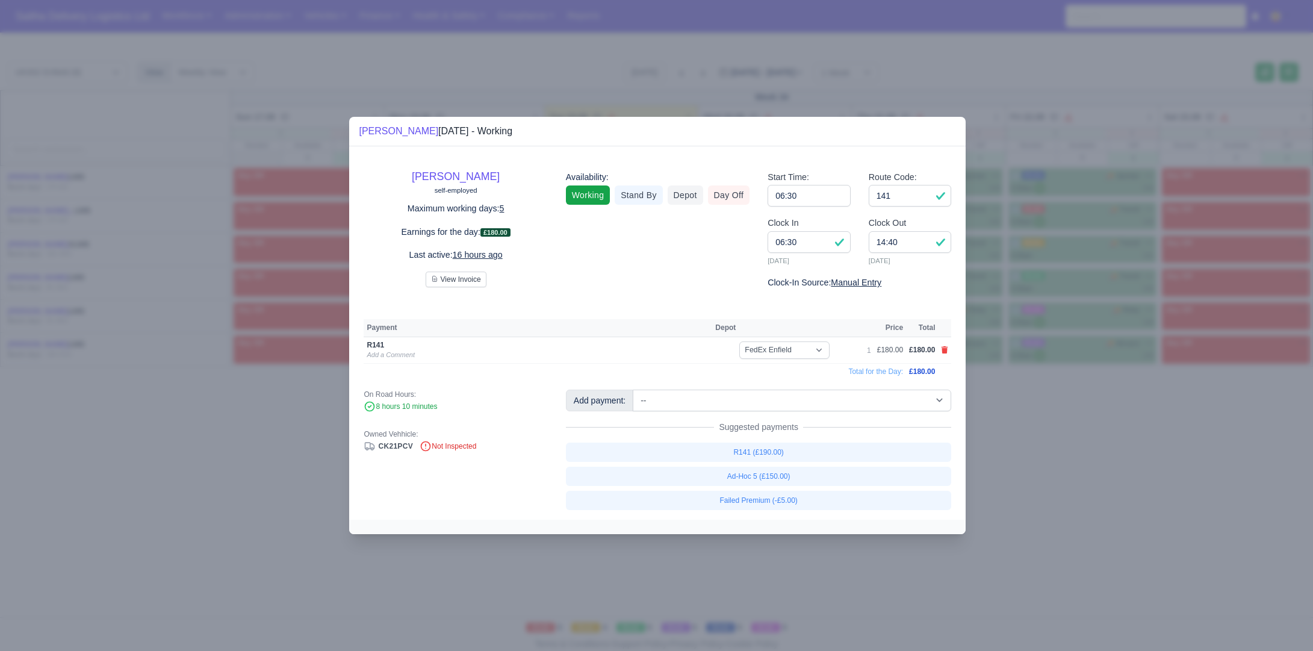
click at [1018, 458] on div at bounding box center [656, 325] width 1313 height 651
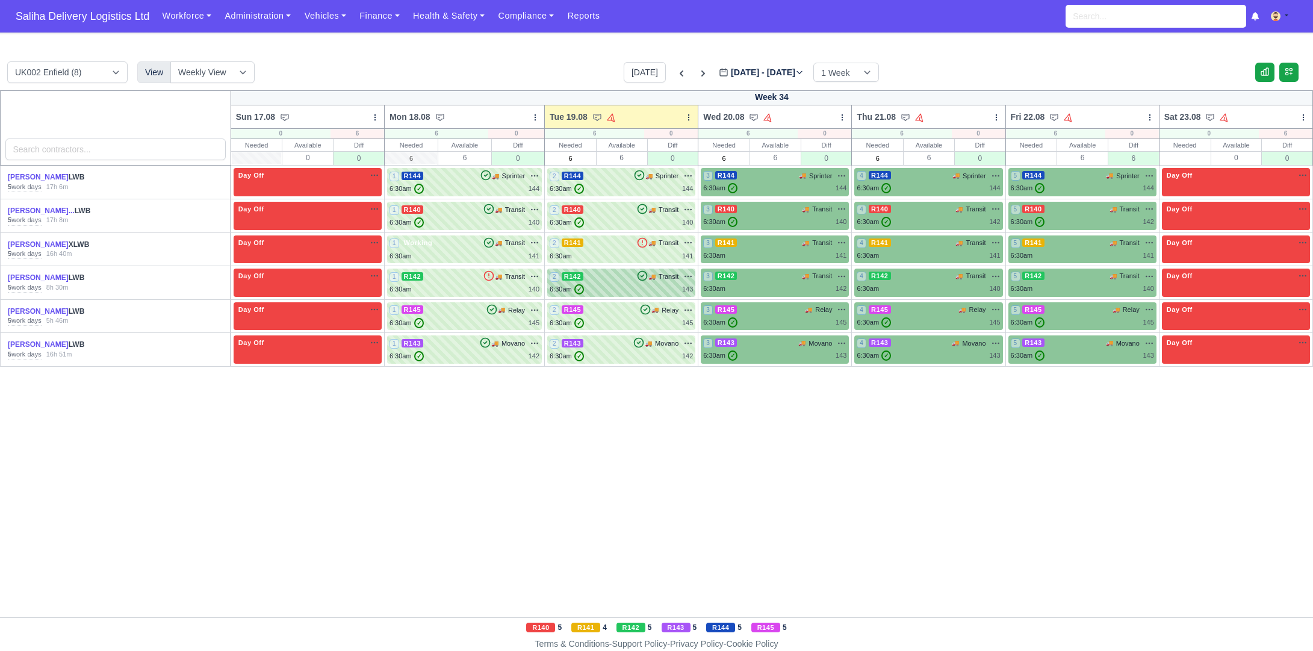
click at [603, 288] on div "6:30am ✓ 143" at bounding box center [621, 289] width 143 height 10
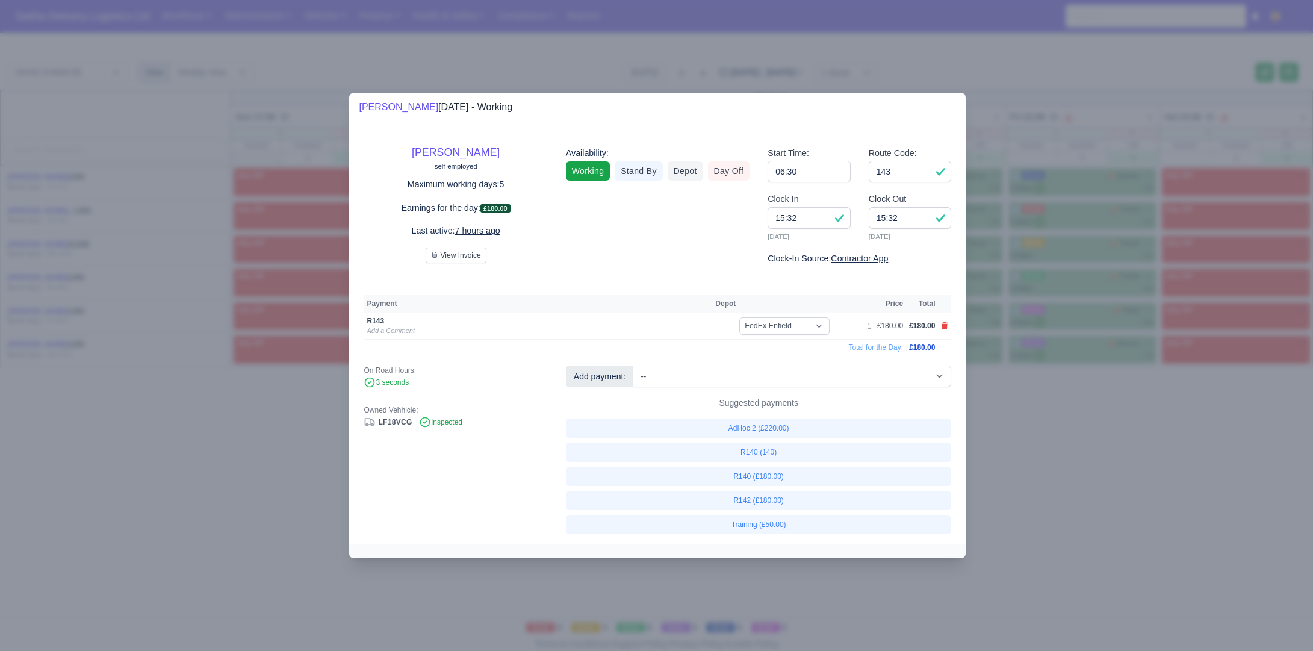
drag, startPoint x: 1044, startPoint y: 435, endPoint x: 862, endPoint y: 364, distance: 194.9
click at [1044, 435] on div at bounding box center [656, 325] width 1313 height 651
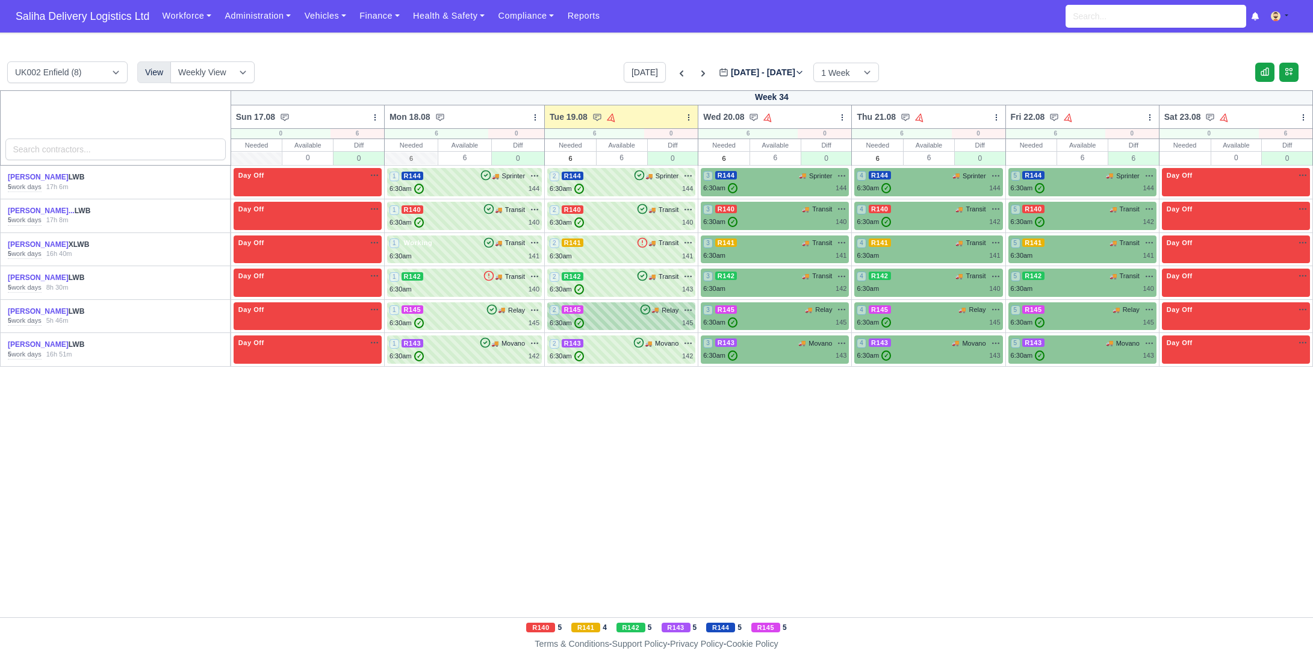
click at [623, 314] on div "2 R145 🚚 Relay" at bounding box center [621, 310] width 143 height 11
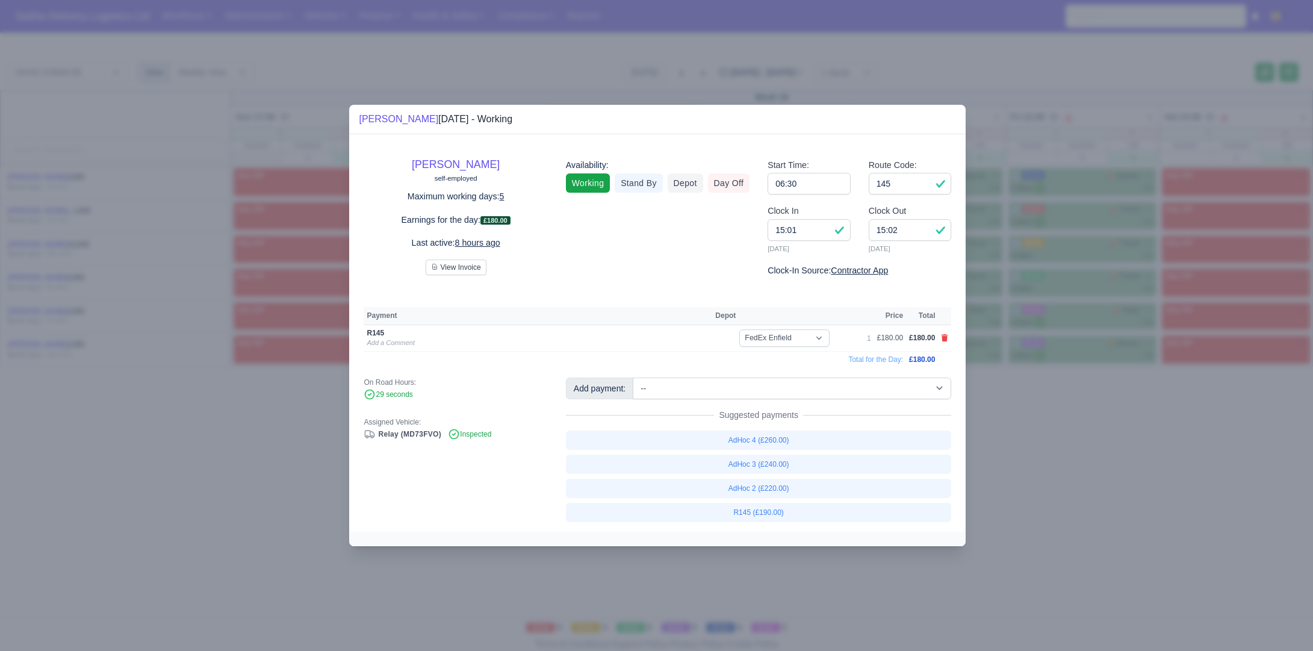
drag, startPoint x: 1024, startPoint y: 426, endPoint x: 915, endPoint y: 387, distance: 116.6
click at [1023, 426] on div at bounding box center [656, 325] width 1313 height 651
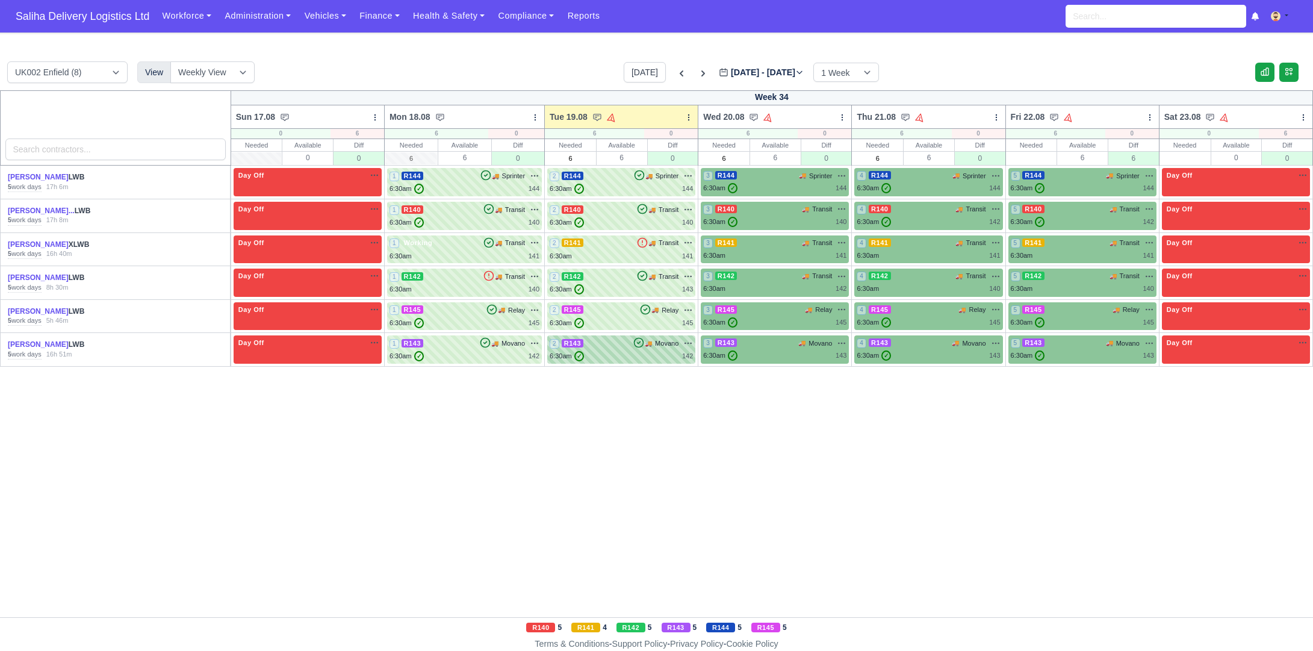
click at [617, 347] on div "2 R143 🚚 Movano" at bounding box center [621, 343] width 143 height 11
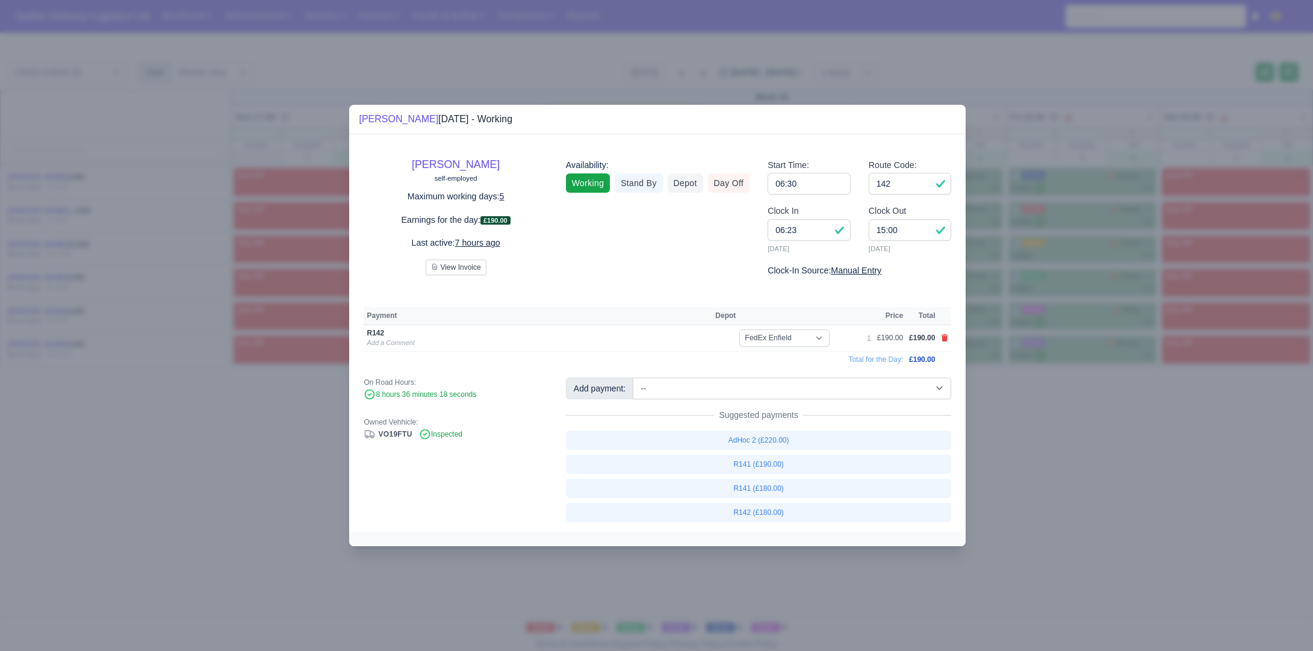
click at [1026, 430] on div at bounding box center [656, 325] width 1313 height 651
